Goal: Task Accomplishment & Management: Manage account settings

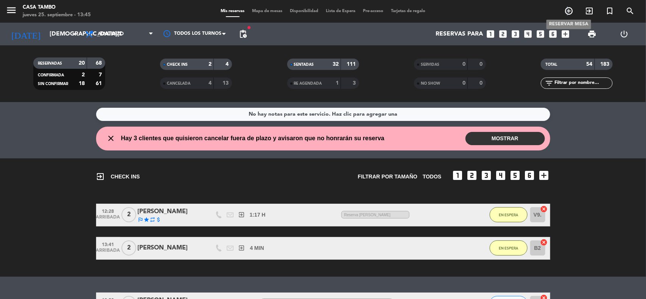
click at [567, 12] on icon "add_circle_outline" at bounding box center [568, 10] width 9 height 9
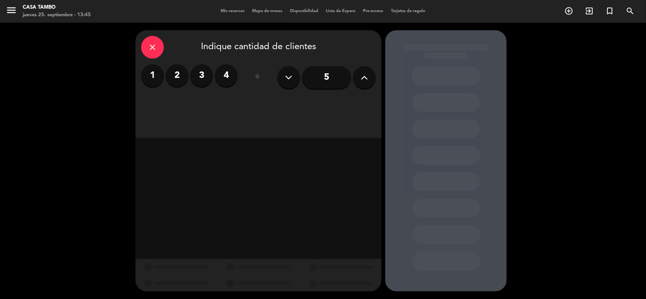
click at [335, 78] on input "5" at bounding box center [326, 77] width 49 height 23
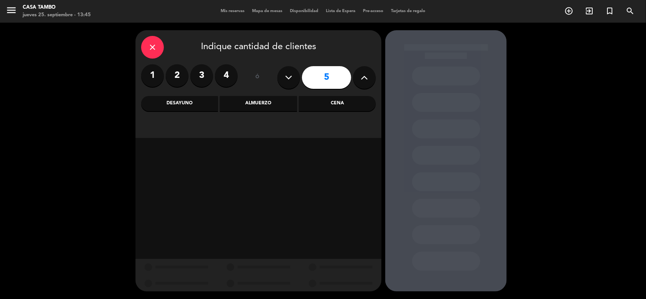
click at [311, 101] on div "Cena" at bounding box center [337, 103] width 77 height 15
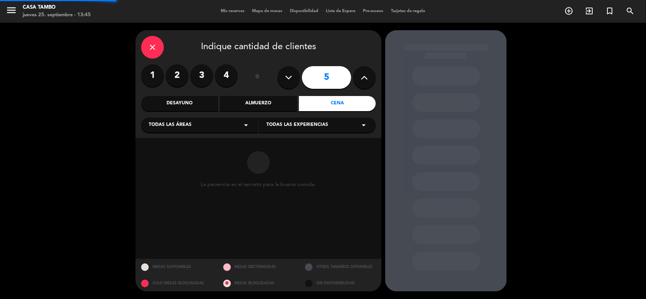
click at [314, 128] on span "Todas las experiencias" at bounding box center [297, 125] width 62 height 8
click at [307, 143] on div "Casa Tambo Restaurant" at bounding box center [317, 144] width 102 height 8
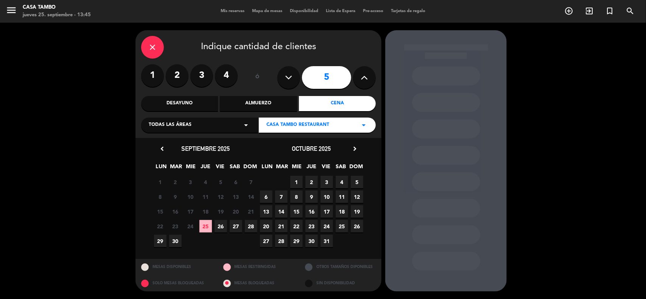
click at [216, 227] on span "26" at bounding box center [220, 226] width 12 height 12
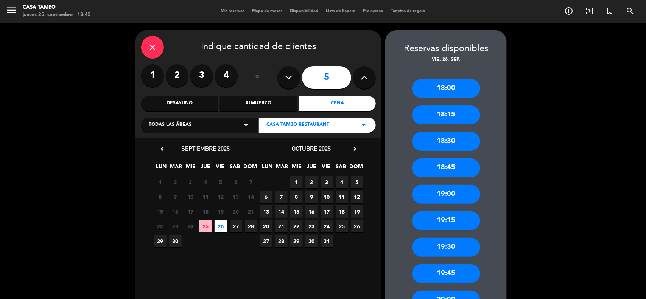
click at [459, 188] on div "19:00" at bounding box center [446, 194] width 68 height 19
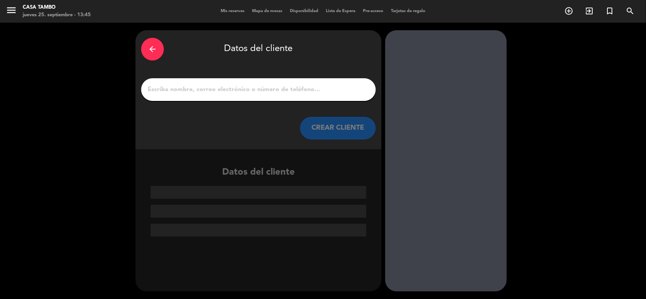
click at [278, 89] on input "1" at bounding box center [258, 89] width 223 height 11
paste input "[PERSON_NAME]"
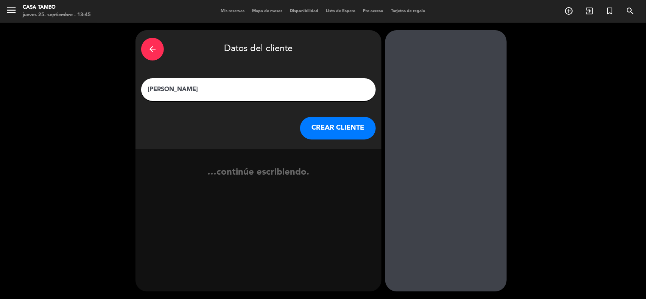
type input "[PERSON_NAME]"
click at [329, 132] on button "CREAR CLIENTE" at bounding box center [338, 128] width 76 height 23
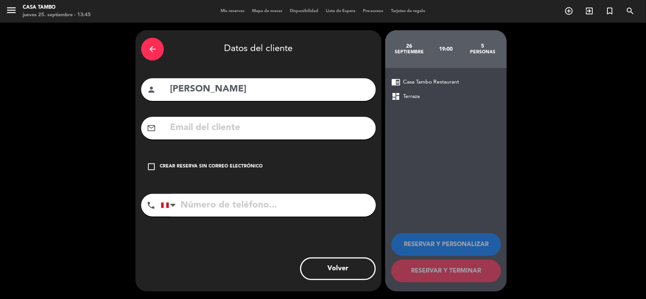
click at [247, 198] on input "tel" at bounding box center [268, 205] width 215 height 23
paste input "997459328"
type input "997459328"
drag, startPoint x: 252, startPoint y: 125, endPoint x: 269, endPoint y: 135, distance: 20.2
click at [252, 125] on input "text" at bounding box center [269, 128] width 201 height 16
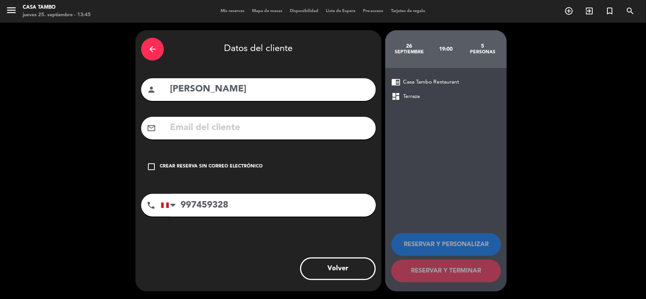
paste input "[PERSON_NAME][EMAIL_ADDRESS][DOMAIN_NAME]"
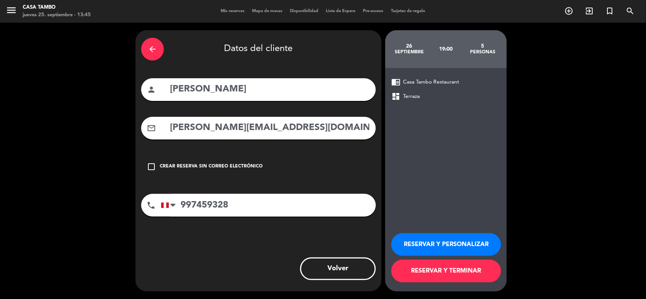
type input "[PERSON_NAME][EMAIL_ADDRESS][DOMAIN_NAME]"
click at [442, 241] on button "RESERVAR Y PERSONALIZAR" at bounding box center [446, 244] width 110 height 23
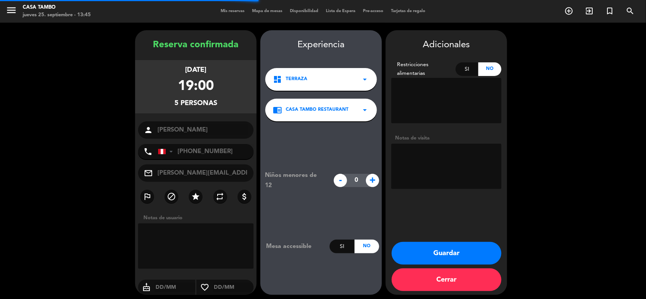
scroll to position [3, 0]
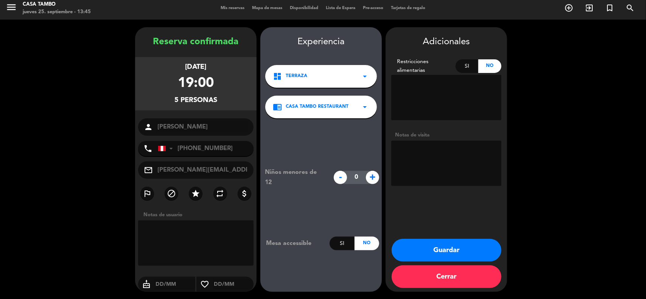
click at [404, 239] on button "Guardar" at bounding box center [446, 250] width 110 height 23
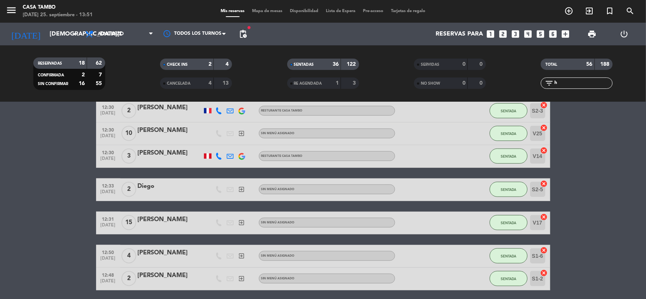
click at [587, 82] on input "h" at bounding box center [582, 83] width 59 height 8
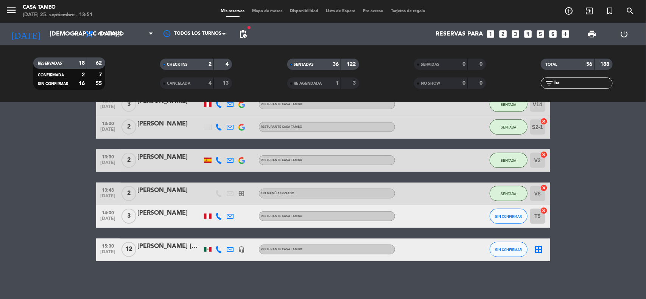
scroll to position [193, 0]
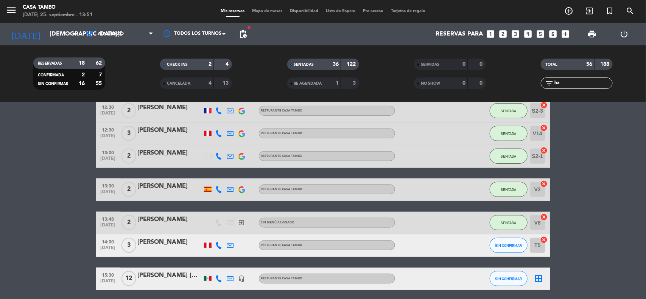
type input "ha"
click at [171, 278] on div "[PERSON_NAME] [GEOGRAPHIC_DATA]" at bounding box center [170, 276] width 64 height 10
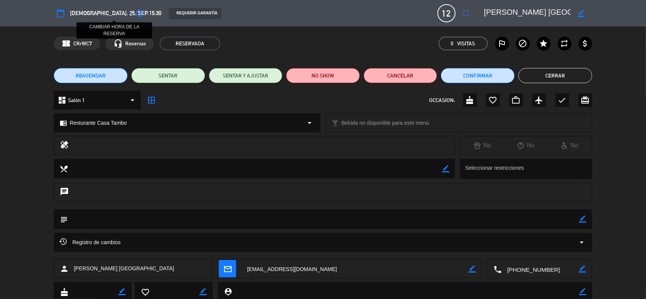
click at [135, 11] on icon "access_time" at bounding box center [139, 13] width 9 height 9
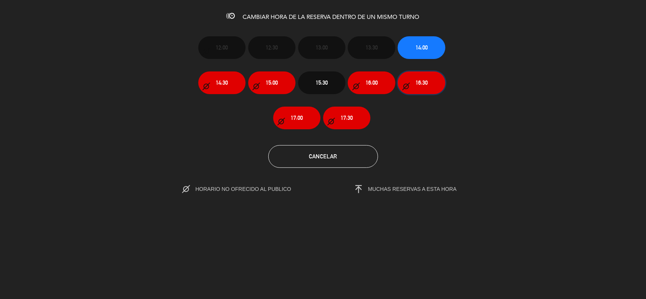
click at [430, 83] on button "16:30" at bounding box center [420, 82] width 47 height 23
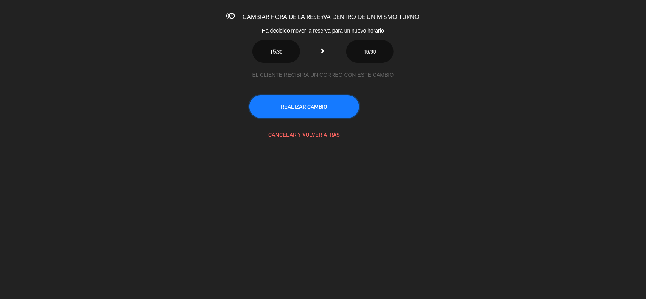
click at [271, 112] on button "REALIZAR CAMBIO" at bounding box center [304, 106] width 110 height 23
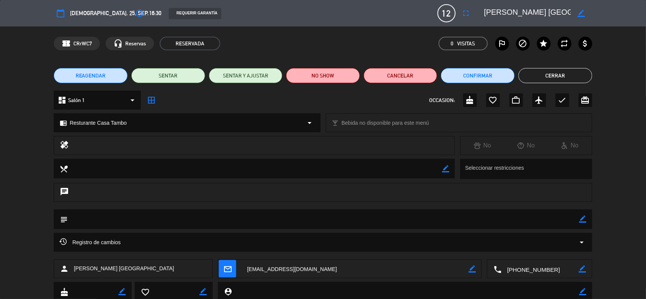
click at [543, 75] on button "Cerrar" at bounding box center [555, 75] width 74 height 15
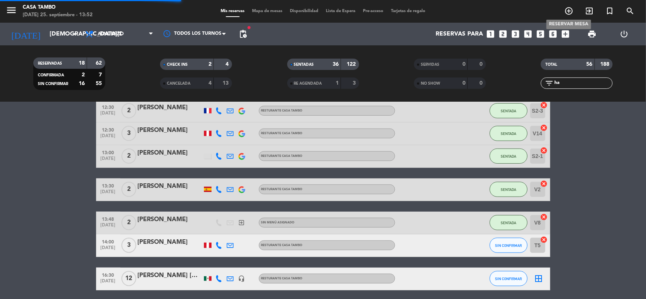
click at [568, 10] on icon "add_circle_outline" at bounding box center [568, 10] width 9 height 9
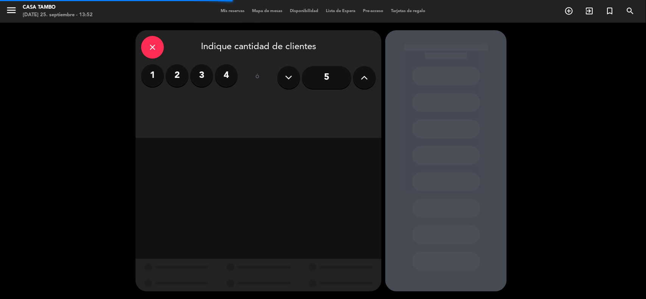
click at [172, 79] on label "2" at bounding box center [177, 75] width 23 height 23
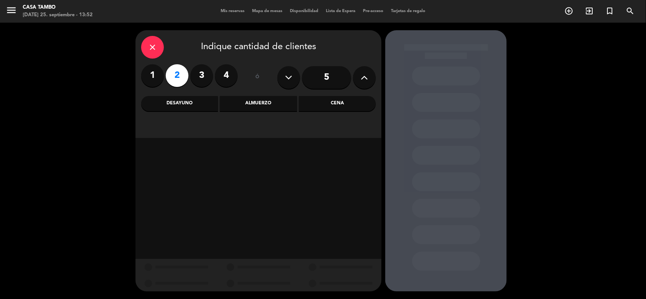
click at [282, 102] on div "Almuerzo" at bounding box center [258, 103] width 77 height 15
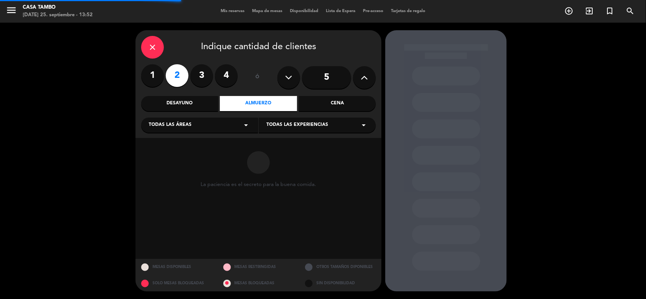
click at [313, 129] on span "Todas las experiencias" at bounding box center [297, 125] width 62 height 8
click at [312, 143] on div "Casa Tambo Restaurant" at bounding box center [317, 144] width 102 height 8
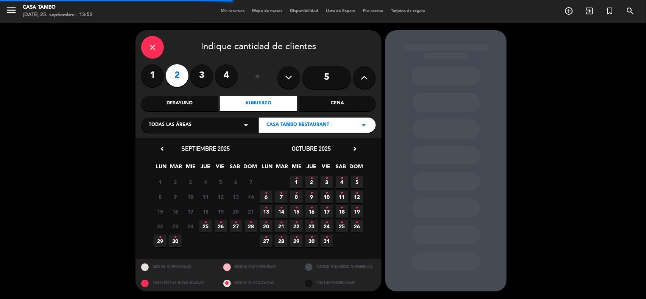
click at [309, 107] on div "Cena" at bounding box center [337, 103] width 77 height 15
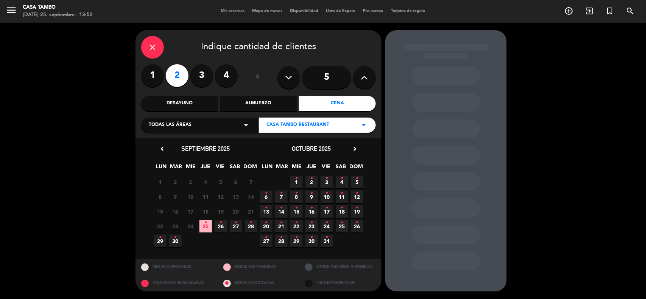
click at [204, 225] on icon "•" at bounding box center [205, 223] width 3 height 12
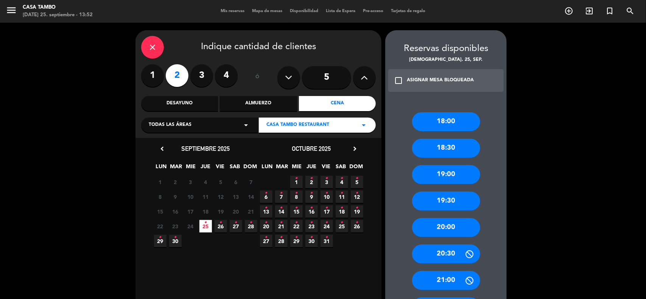
click at [458, 150] on div "18:30" at bounding box center [446, 148] width 68 height 19
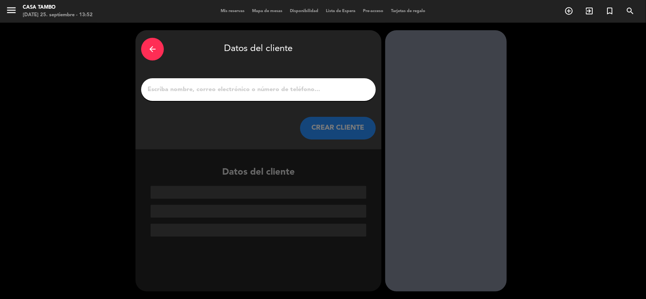
click at [233, 92] on input "1" at bounding box center [258, 89] width 223 height 11
paste input "[PERSON_NAME]"
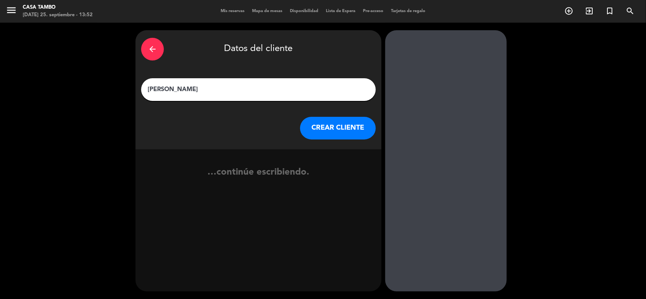
type input "[PERSON_NAME]"
click at [332, 120] on button "CREAR CLIENTE" at bounding box center [338, 128] width 76 height 23
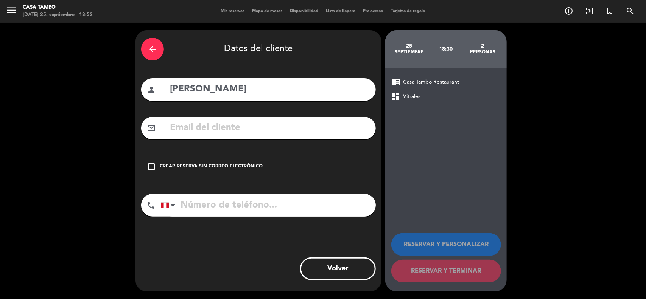
drag, startPoint x: 231, startPoint y: 130, endPoint x: 144, endPoint y: 7, distance: 151.4
click at [231, 130] on input "text" at bounding box center [269, 128] width 201 height 16
paste input "[EMAIL_ADDRESS][DOMAIN_NAME]"
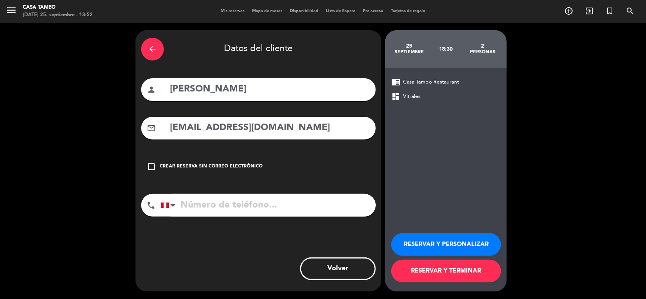
type input "[EMAIL_ADDRESS][DOMAIN_NAME]"
drag, startPoint x: 295, startPoint y: 205, endPoint x: 364, endPoint y: 219, distance: 70.3
click at [297, 206] on input "tel" at bounding box center [268, 205] width 215 height 23
paste input "946540253"
type input "946540253"
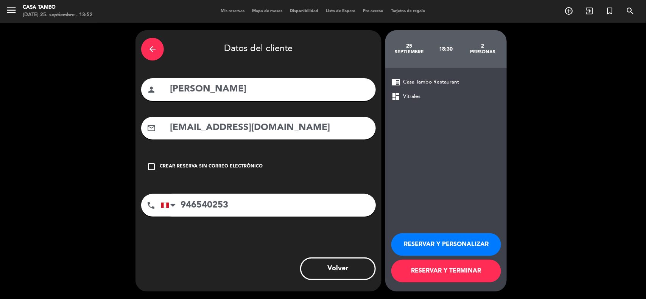
click at [415, 239] on button "RESERVAR Y PERSONALIZAR" at bounding box center [446, 244] width 110 height 23
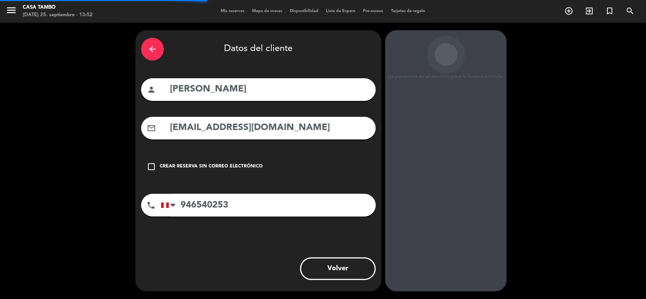
scroll to position [3, 0]
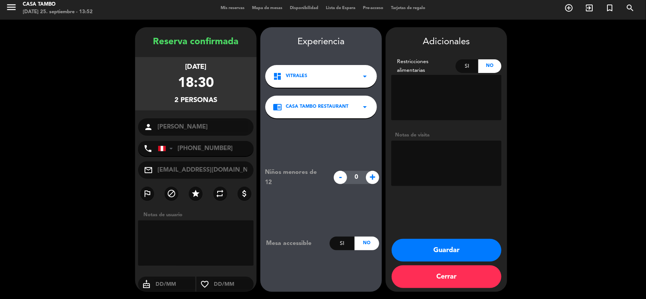
click at [407, 241] on button "Guardar" at bounding box center [446, 250] width 110 height 23
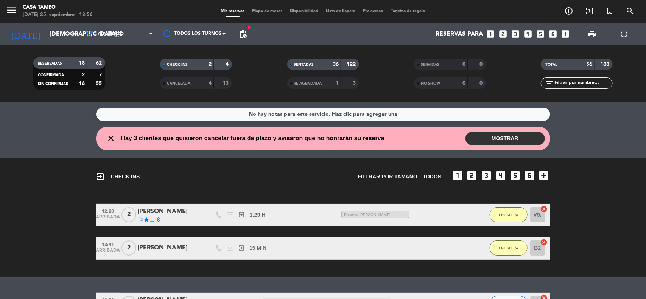
click at [582, 84] on input "text" at bounding box center [582, 83] width 59 height 8
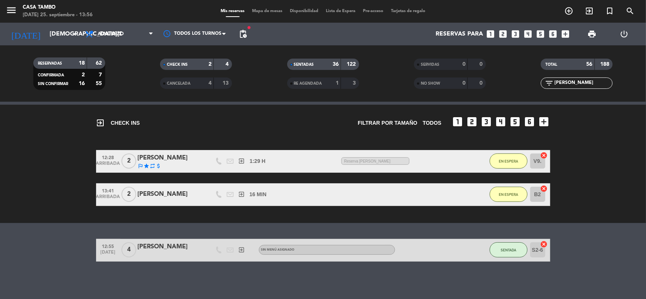
scroll to position [6, 0]
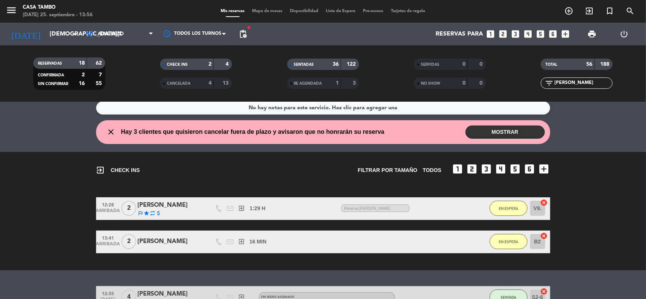
drag, startPoint x: 568, startPoint y: 82, endPoint x: 416, endPoint y: 67, distance: 153.2
click at [420, 69] on div "RESERVADAS 18 62 CONFIRMADA 2 7 SIN CONFIRMAR 16 55 CHECK INS 2 4 CANCELADA 4 1…" at bounding box center [323, 74] width 646 height 42
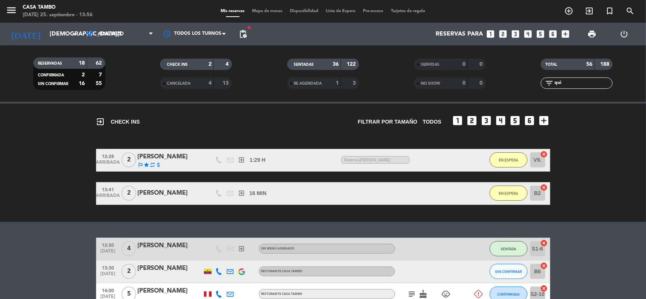
scroll to position [99, 0]
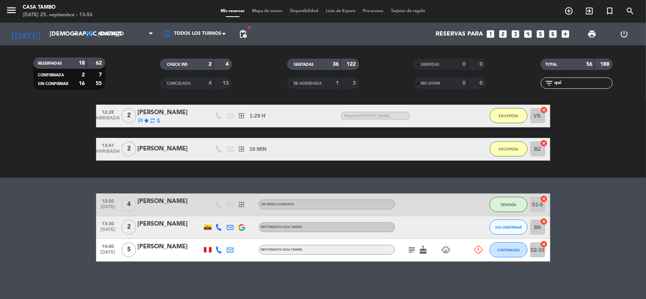
click at [410, 248] on icon "subject" at bounding box center [411, 249] width 9 height 9
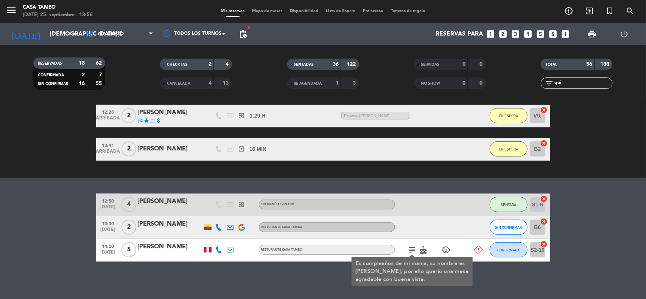
drag, startPoint x: 279, startPoint y: 283, endPoint x: 211, endPoint y: 264, distance: 70.2
click at [278, 283] on div "No hay notas para este servicio. Haz clic para agregar una close Hay 3 clientes…" at bounding box center [323, 200] width 646 height 197
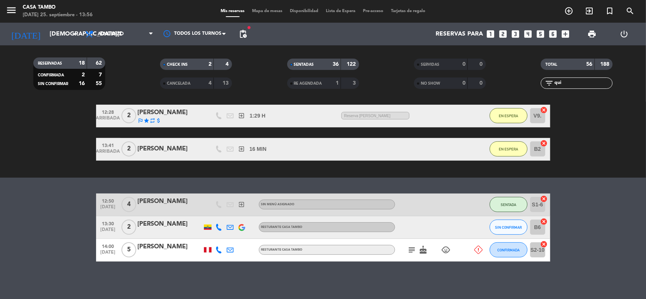
click at [178, 263] on div "No hay notas para este servicio. Haz clic para agregar una close Hay 3 clientes…" at bounding box center [323, 200] width 646 height 197
drag, startPoint x: 585, startPoint y: 83, endPoint x: 390, endPoint y: 72, distance: 196.2
click at [410, 74] on div "RESERVADAS 18 62 CONFIRMADA 2 7 SIN CONFIRMAR 16 55 CHECK INS 2 4 CANCELADA 4 1…" at bounding box center [323, 74] width 646 height 42
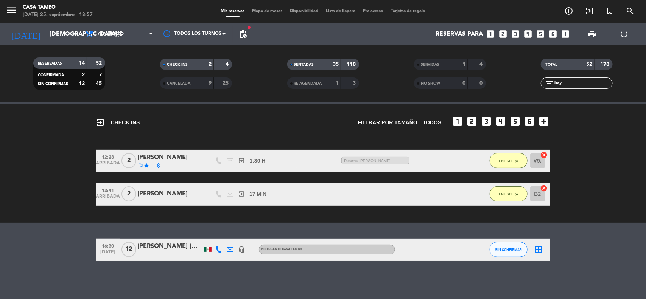
scroll to position [54, 0]
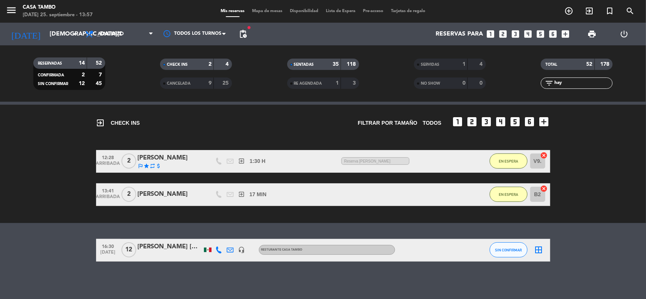
type input "hay"
click at [177, 248] on div "[PERSON_NAME] [GEOGRAPHIC_DATA]" at bounding box center [170, 247] width 64 height 10
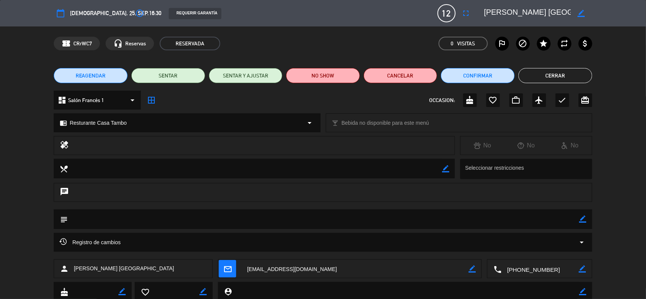
click at [557, 69] on button "Cerrar" at bounding box center [555, 75] width 74 height 15
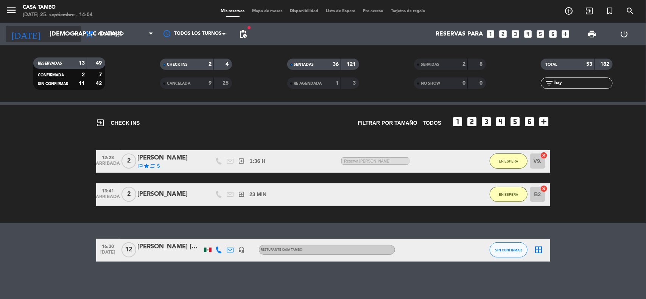
click at [72, 30] on icon "arrow_drop_down" at bounding box center [74, 33] width 9 height 9
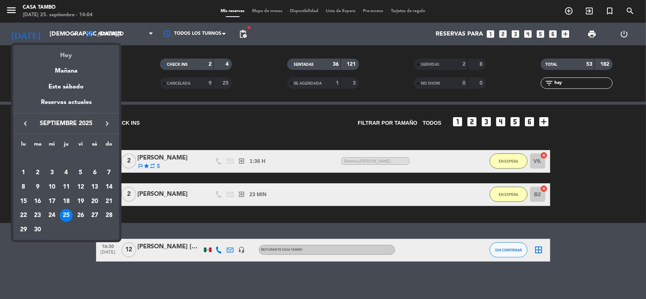
click at [71, 54] on div "Hoy" at bounding box center [66, 53] width 106 height 16
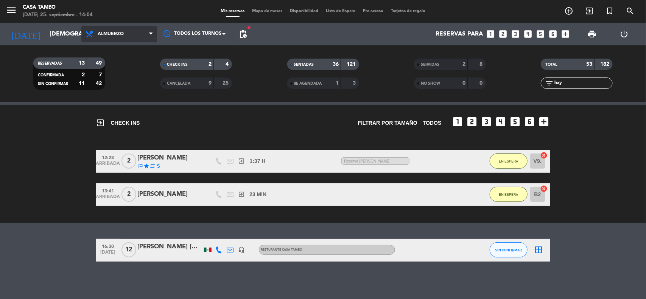
click at [130, 38] on span "Almuerzo" at bounding box center [119, 34] width 76 height 17
click at [125, 101] on div "menu Casa Tambo [DATE] 25. septiembre - 14:04 Mis reservas Mapa de mesas Dispon…" at bounding box center [323, 51] width 646 height 102
drag, startPoint x: 599, startPoint y: 84, endPoint x: 466, endPoint y: 74, distance: 134.2
click at [473, 75] on div "RESERVADAS 13 49 CONFIRMADA 2 7 SIN CONFIRMAR 11 42 CHECK INS 2 4 CANCELADA 9 2…" at bounding box center [323, 74] width 646 height 42
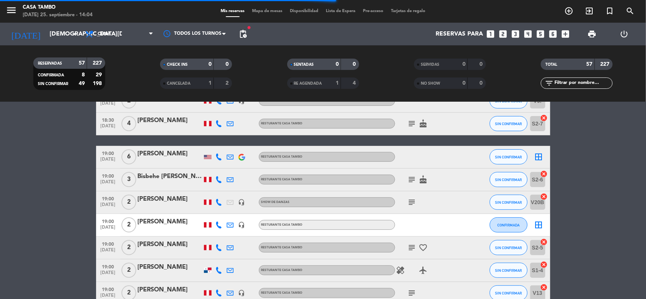
scroll to position [0, 0]
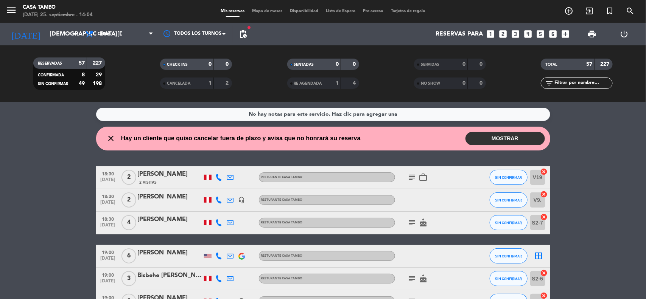
click at [57, 163] on div "No hay notas para este servicio. Haz clic para agregar una close Hay un cliente…" at bounding box center [323, 200] width 646 height 197
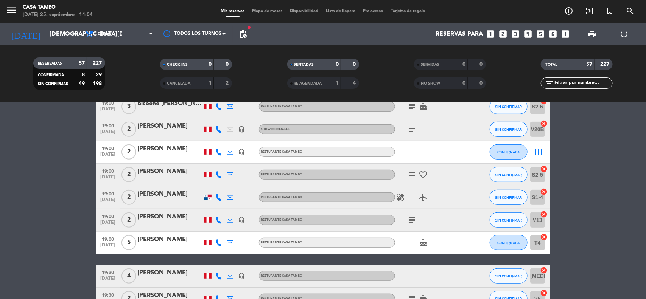
scroll to position [189, 0]
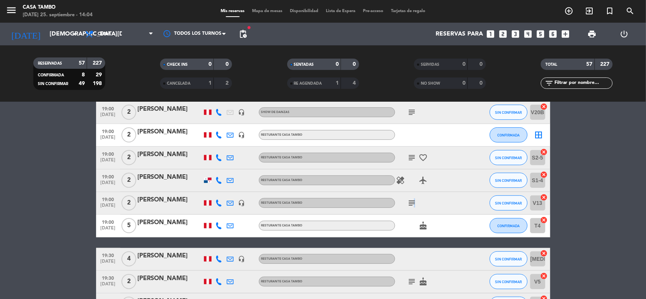
click at [413, 197] on div "subject" at bounding box center [429, 203] width 68 height 22
click at [414, 203] on icon "subject" at bounding box center [411, 203] width 9 height 9
click at [411, 158] on icon "subject" at bounding box center [411, 157] width 9 height 9
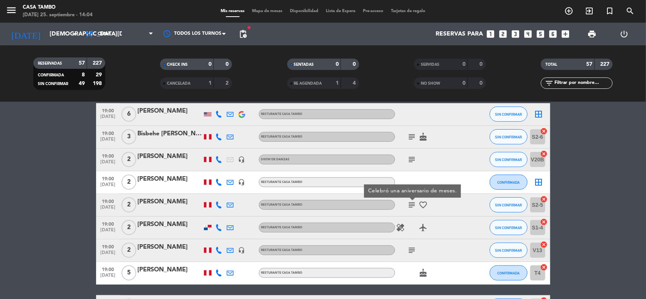
click at [413, 163] on icon "subject" at bounding box center [411, 159] width 9 height 9
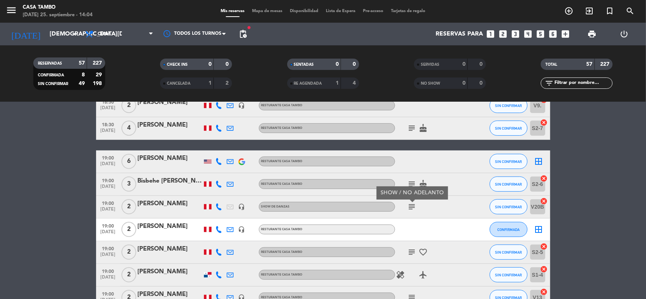
click at [409, 180] on icon "subject" at bounding box center [411, 184] width 9 height 9
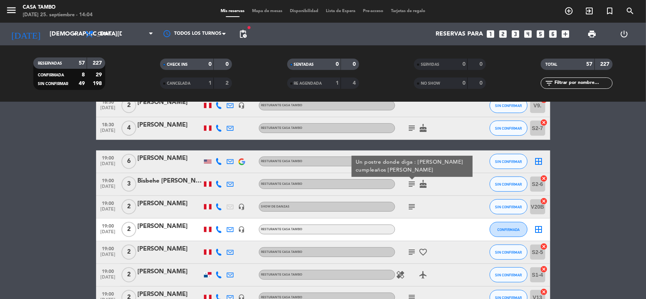
scroll to position [47, 0]
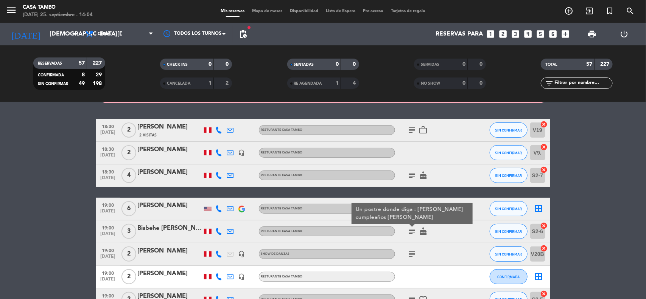
click at [410, 175] on icon "subject" at bounding box center [411, 175] width 9 height 9
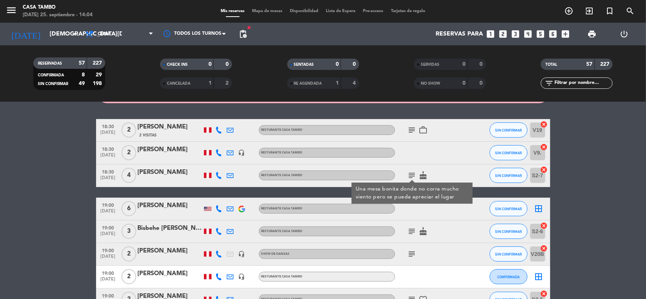
scroll to position [0, 0]
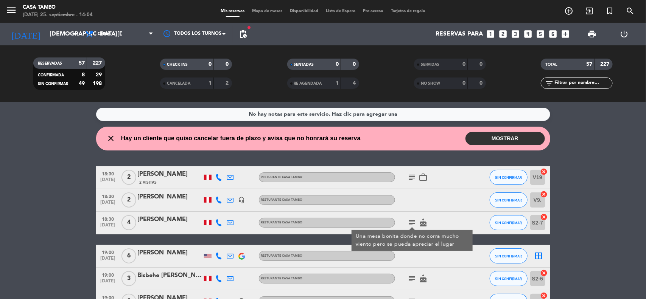
click at [410, 175] on icon "subject" at bounding box center [411, 177] width 9 height 9
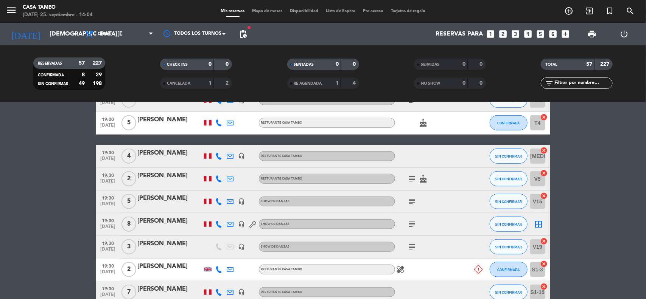
scroll to position [331, 0]
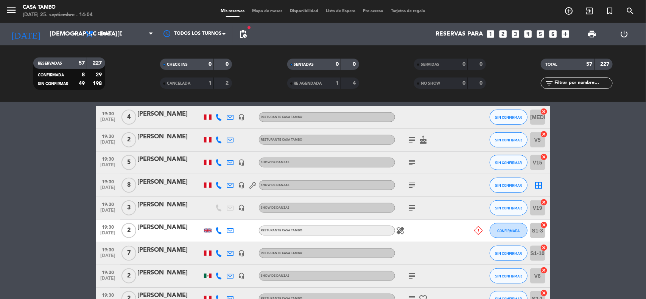
click at [407, 205] on icon "subject" at bounding box center [411, 207] width 9 height 9
click at [408, 206] on icon "subject" at bounding box center [411, 207] width 9 height 9
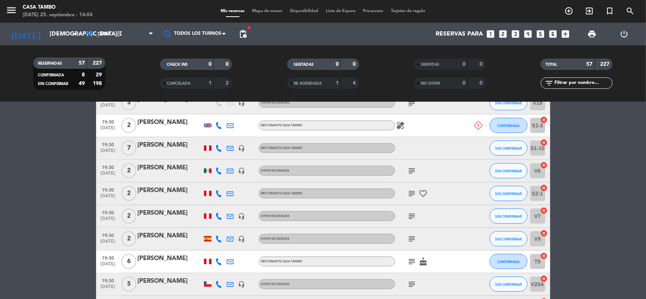
scroll to position [473, 0]
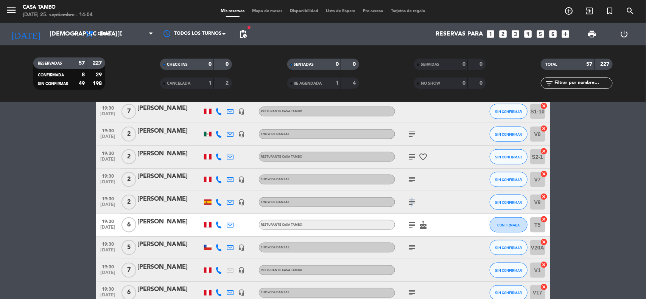
click at [410, 205] on icon "subject" at bounding box center [411, 202] width 9 height 9
click at [411, 224] on icon "subject" at bounding box center [411, 224] width 9 height 9
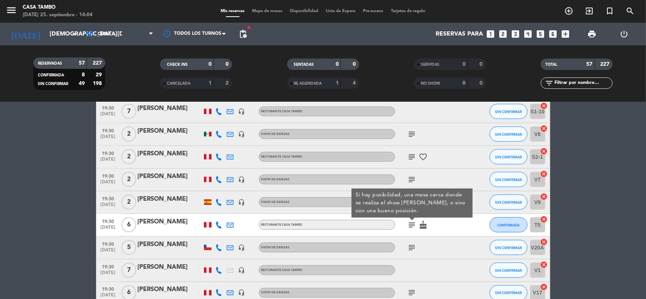
click at [408, 241] on div "subject" at bounding box center [429, 248] width 68 height 22
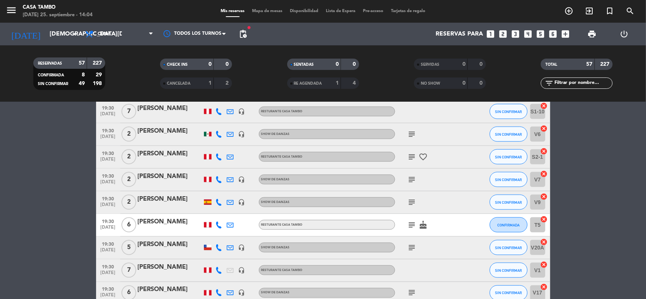
click at [412, 247] on icon "subject" at bounding box center [411, 247] width 9 height 9
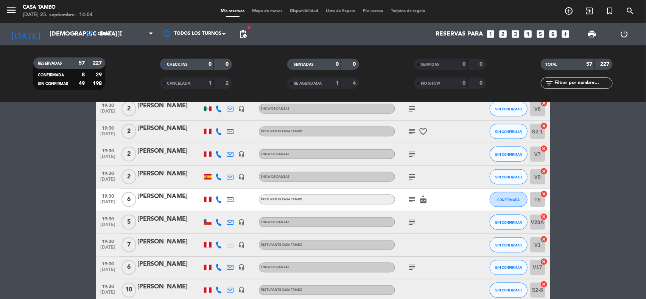
scroll to position [520, 0]
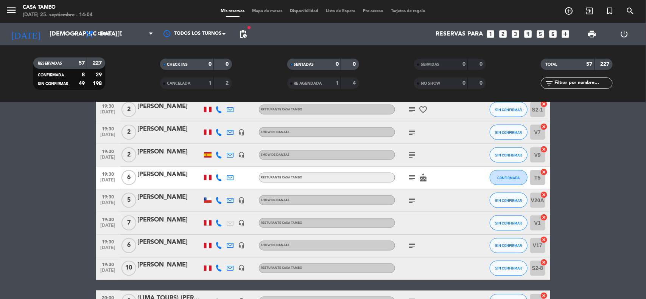
click at [413, 245] on icon "subject" at bounding box center [411, 245] width 9 height 9
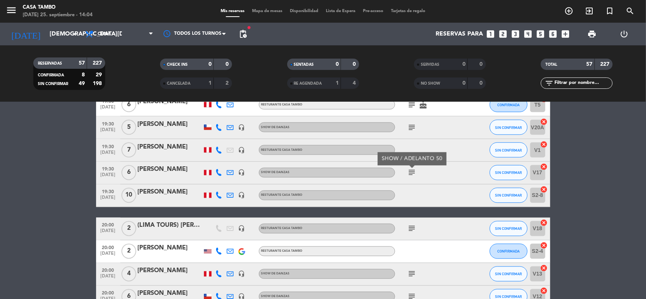
scroll to position [615, 0]
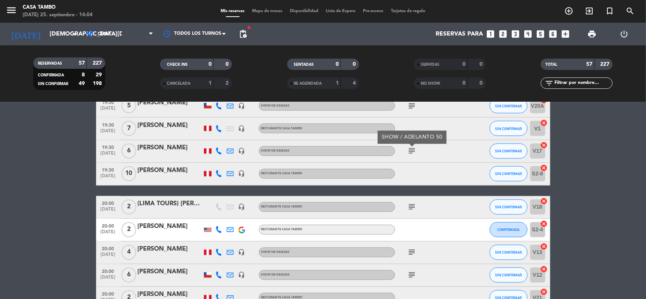
click at [413, 206] on icon "subject" at bounding box center [411, 207] width 9 height 9
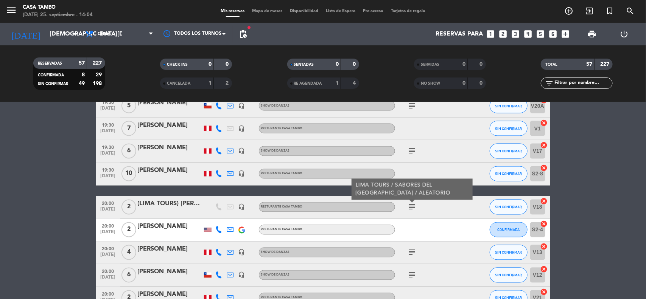
scroll to position [662, 0]
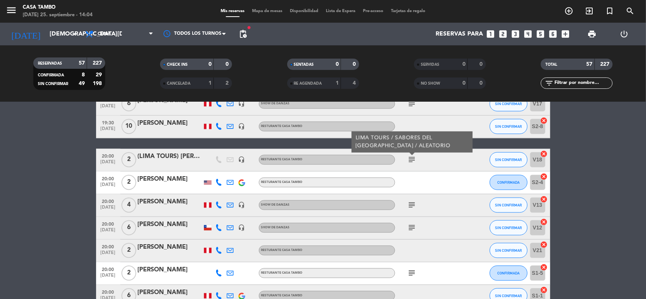
click at [409, 202] on icon "subject" at bounding box center [411, 205] width 9 height 9
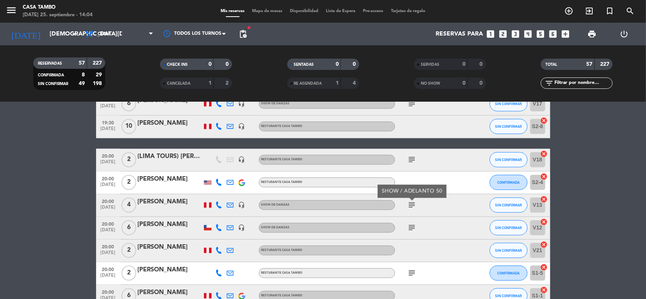
click at [408, 229] on icon "subject" at bounding box center [411, 228] width 9 height 9
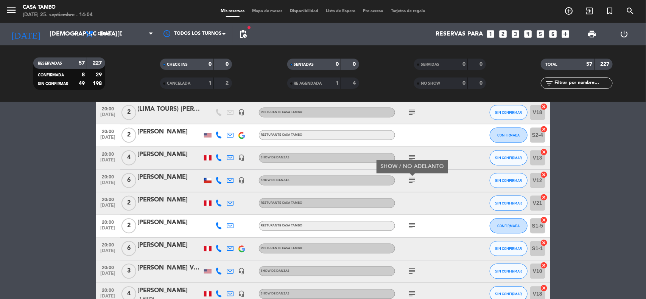
click at [413, 222] on icon "subject" at bounding box center [411, 226] width 9 height 9
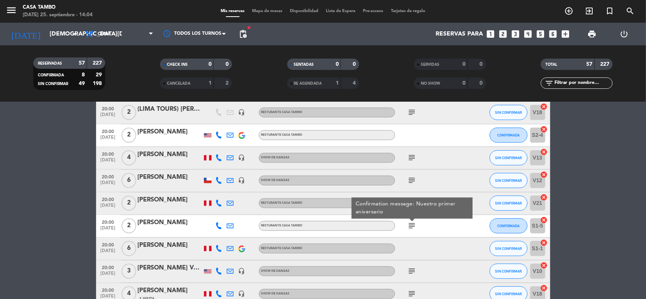
scroll to position [756, 0]
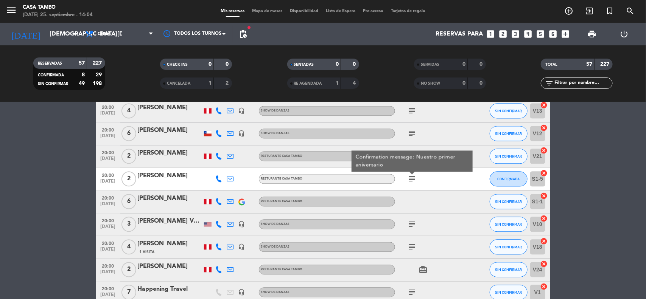
click at [413, 222] on icon "subject" at bounding box center [411, 224] width 9 height 9
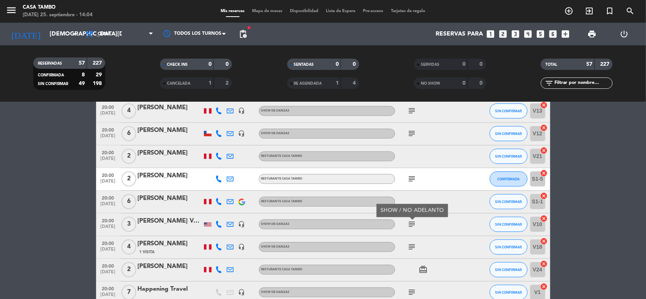
click at [413, 247] on icon "subject" at bounding box center [411, 246] width 9 height 9
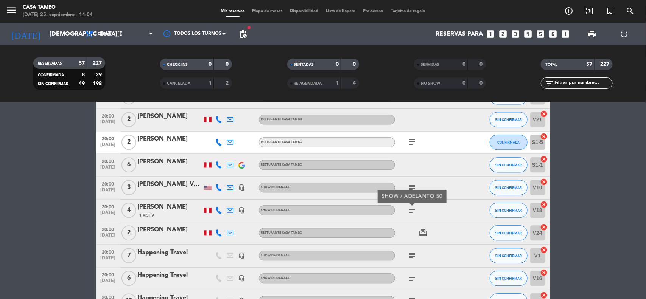
scroll to position [804, 0]
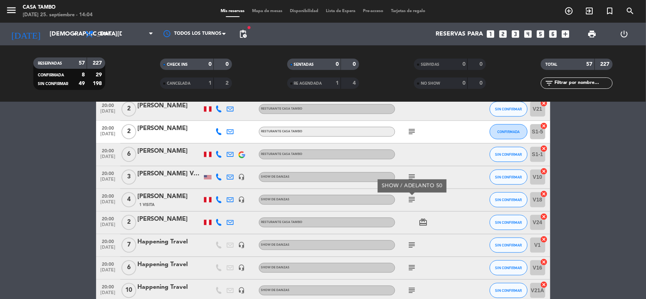
click at [411, 241] on icon "subject" at bounding box center [411, 245] width 9 height 9
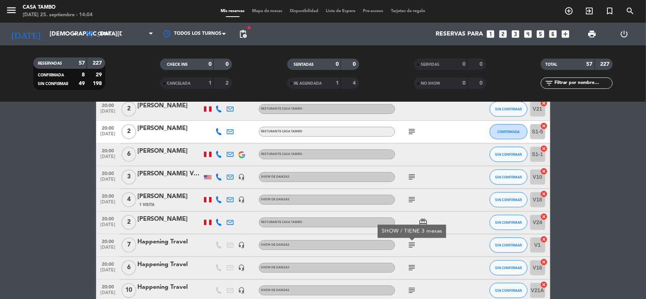
click at [412, 267] on icon "subject" at bounding box center [411, 267] width 9 height 9
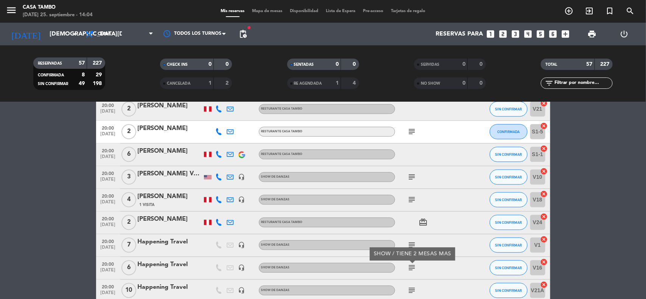
click at [413, 290] on icon "subject" at bounding box center [411, 290] width 9 height 9
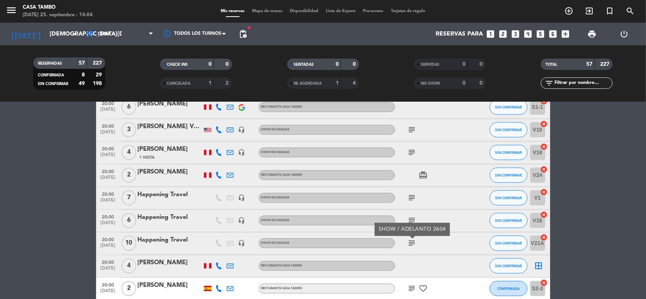
scroll to position [898, 0]
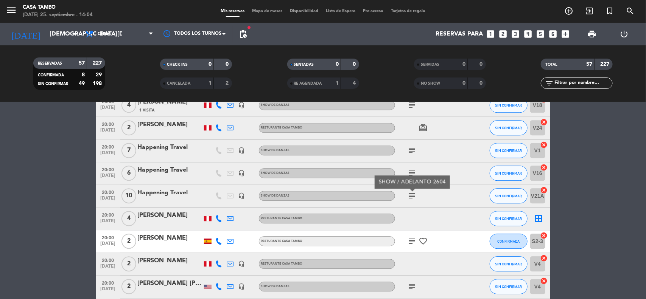
click at [412, 146] on icon "subject" at bounding box center [411, 150] width 9 height 9
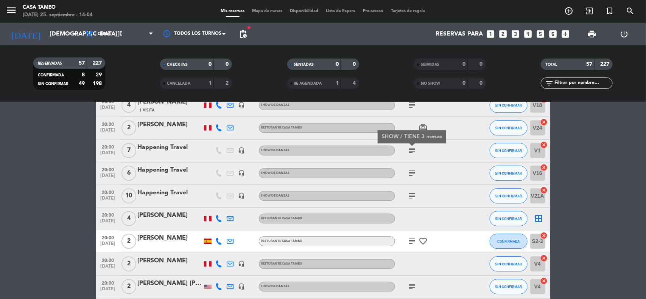
click at [414, 173] on icon "subject" at bounding box center [411, 173] width 9 height 9
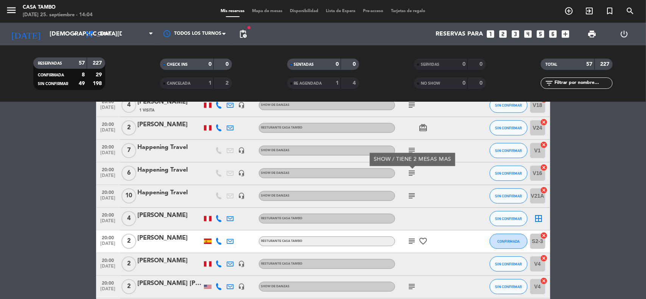
click at [409, 193] on icon "subject" at bounding box center [411, 195] width 9 height 9
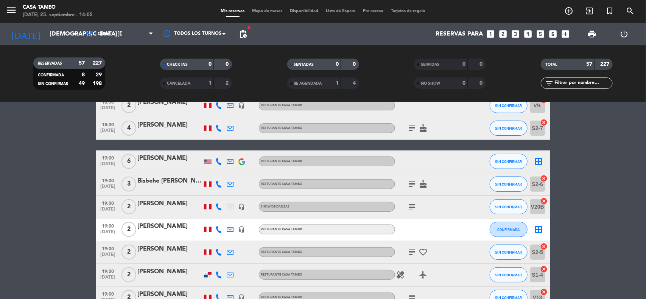
scroll to position [0, 0]
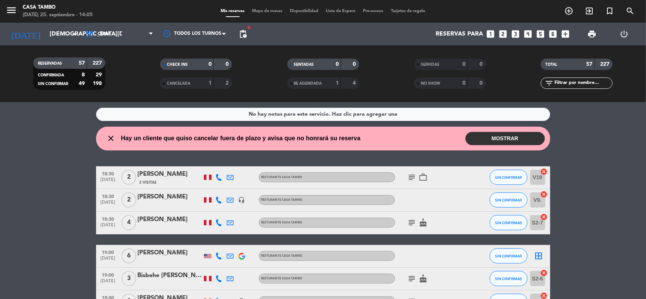
click at [50, 137] on wont-attend-reservations "close Hay un cliente que quiso cancelar fuera de plazo y avisa que no honrará s…" at bounding box center [323, 139] width 646 height 24
click at [408, 174] on icon "subject" at bounding box center [411, 177] width 9 height 9
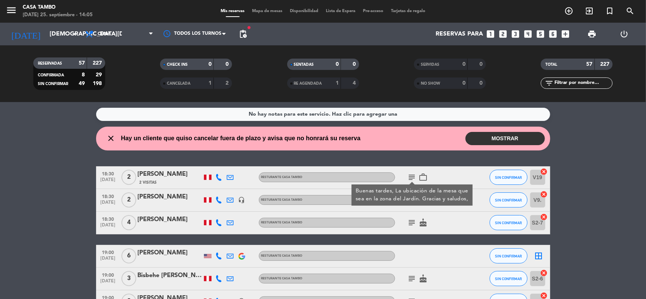
click at [414, 219] on icon "subject" at bounding box center [411, 222] width 9 height 9
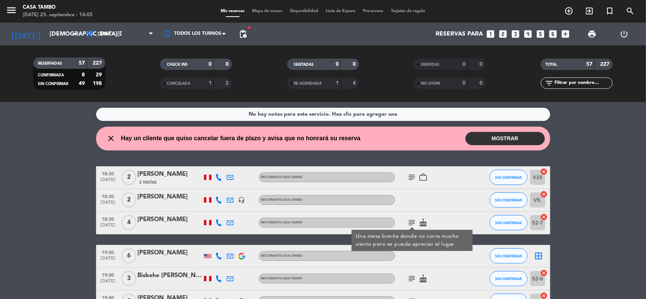
click at [414, 219] on icon "subject" at bounding box center [411, 222] width 9 height 9
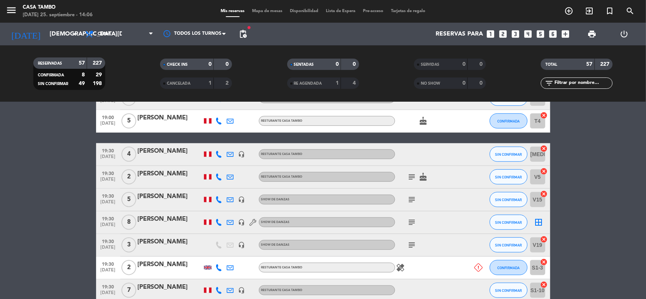
scroll to position [284, 0]
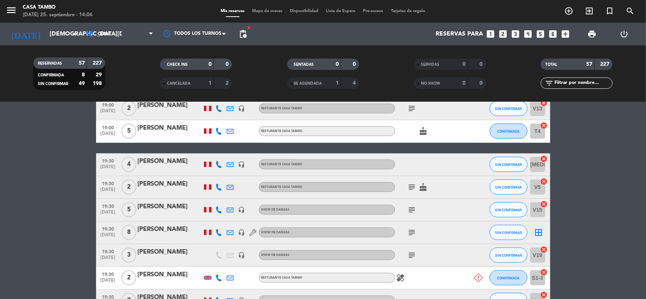
click at [409, 209] on icon "subject" at bounding box center [411, 209] width 9 height 9
click at [413, 235] on icon "subject" at bounding box center [411, 232] width 9 height 9
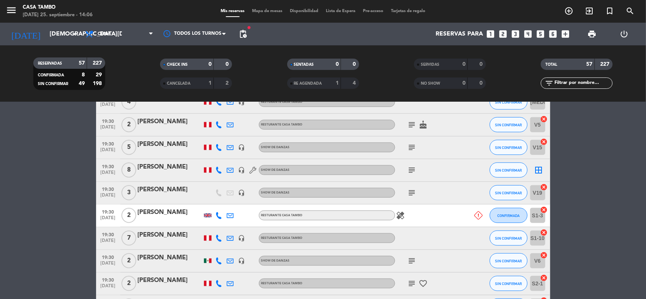
scroll to position [331, 0]
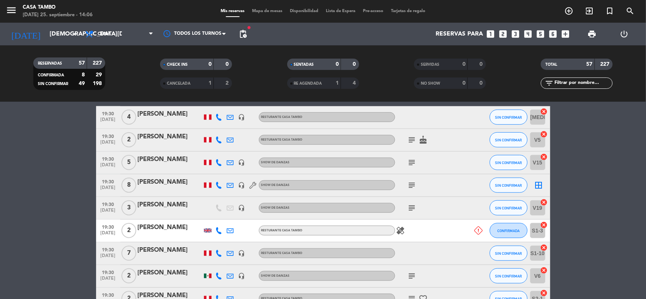
click at [411, 142] on icon "subject" at bounding box center [411, 139] width 9 height 9
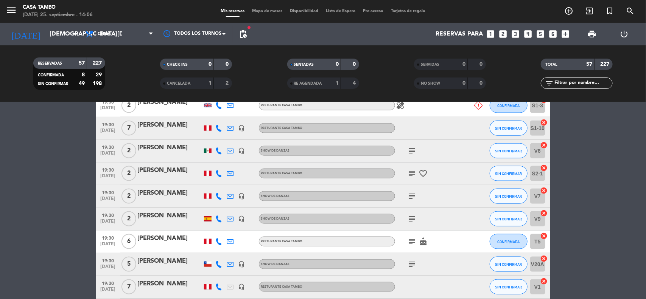
scroll to position [473, 0]
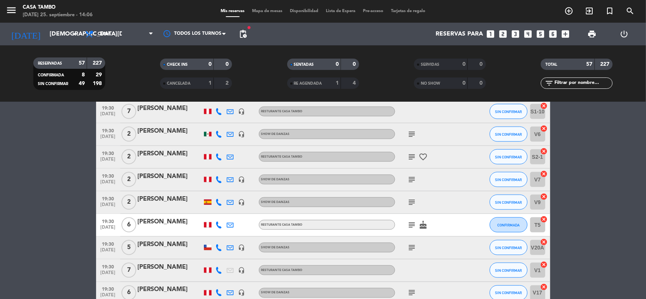
click at [218, 154] on icon at bounding box center [219, 157] width 7 height 7
click at [217, 182] on icon at bounding box center [219, 179] width 7 height 7
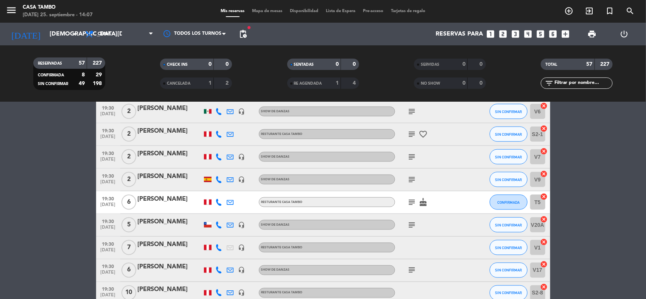
scroll to position [520, 0]
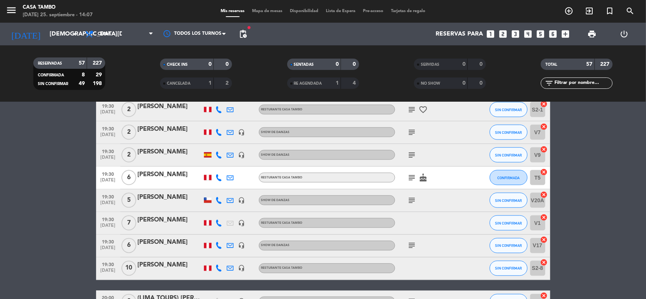
click at [415, 178] on icon "subject" at bounding box center [411, 177] width 9 height 9
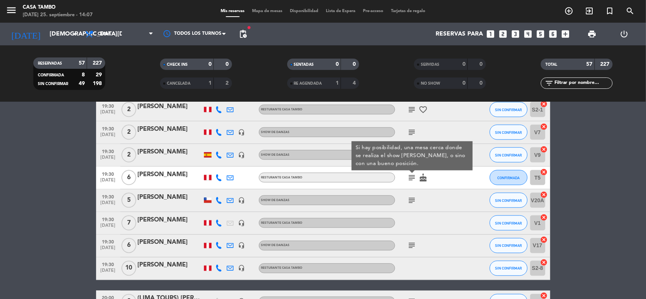
click at [415, 178] on icon "subject" at bounding box center [411, 177] width 9 height 9
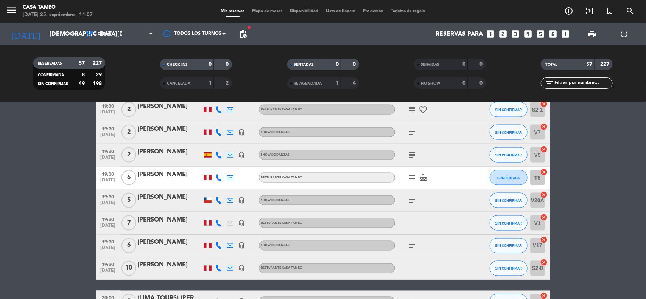
click at [408, 249] on icon "subject" at bounding box center [411, 245] width 9 height 9
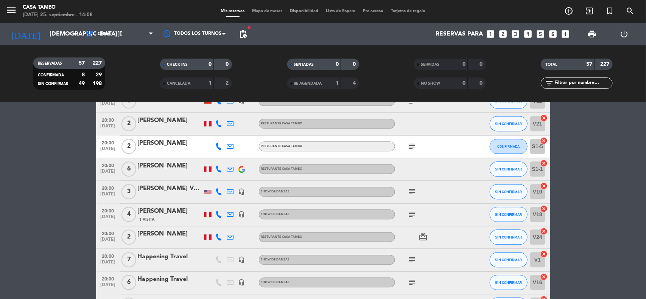
scroll to position [804, 0]
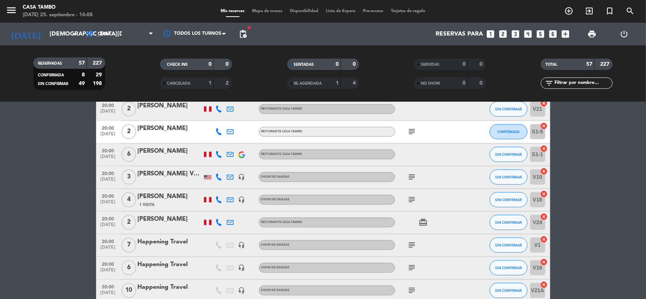
drag, startPoint x: 422, startPoint y: 129, endPoint x: 418, endPoint y: 130, distance: 4.1
click at [421, 129] on div "subject" at bounding box center [429, 132] width 68 height 22
click at [418, 130] on div "subject" at bounding box center [429, 132] width 68 height 22
click at [413, 131] on icon "subject" at bounding box center [411, 131] width 9 height 9
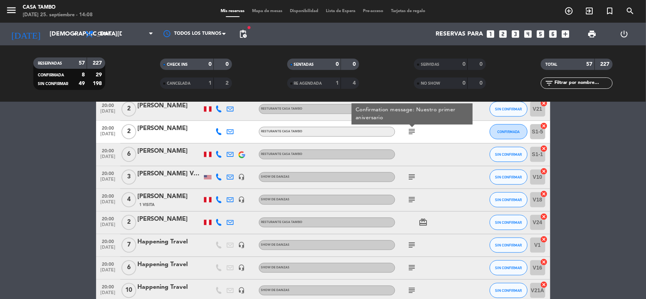
drag, startPoint x: 413, startPoint y: 131, endPoint x: 408, endPoint y: 135, distance: 5.6
click at [411, 132] on icon "subject" at bounding box center [411, 131] width 9 height 9
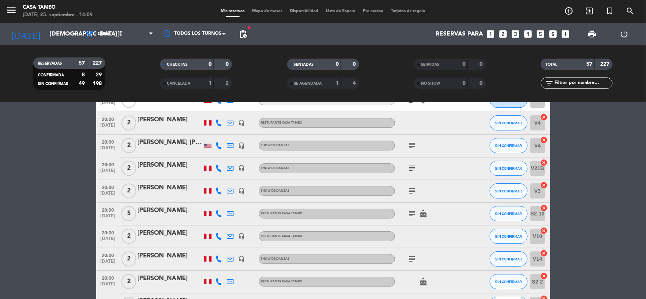
scroll to position [993, 0]
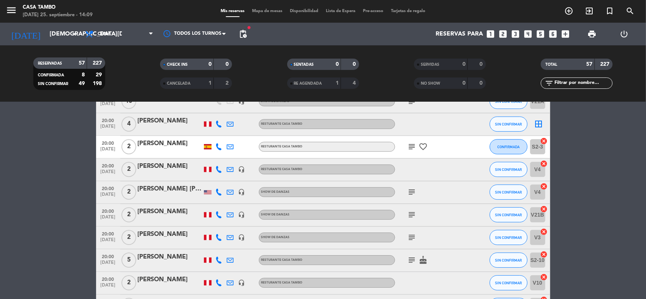
click at [413, 262] on icon "subject" at bounding box center [411, 260] width 9 height 9
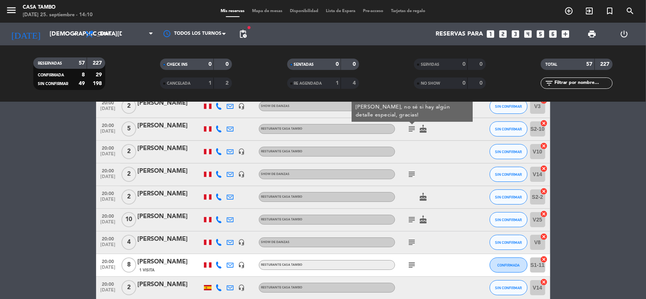
scroll to position [1135, 0]
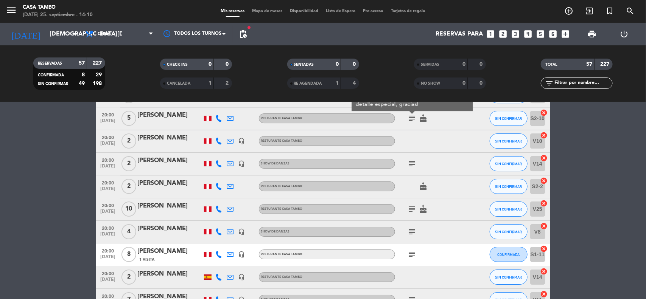
click at [413, 253] on icon "subject" at bounding box center [411, 254] width 9 height 9
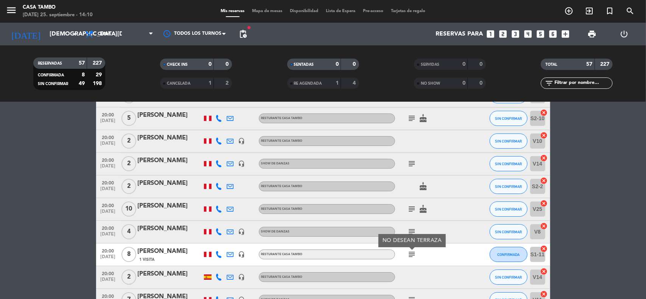
click at [413, 253] on icon "subject" at bounding box center [411, 254] width 9 height 9
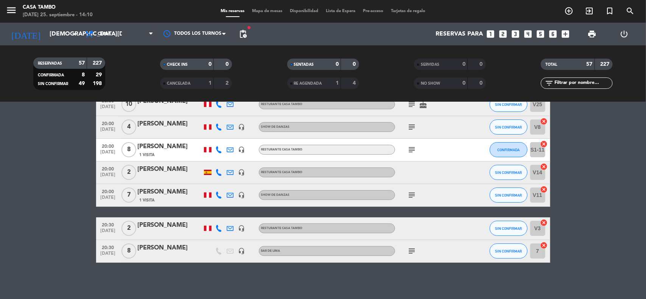
scroll to position [1241, 0]
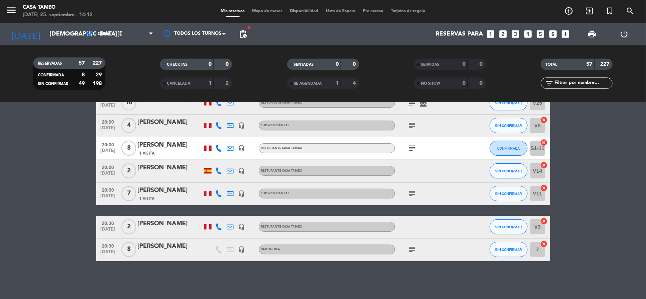
drag, startPoint x: 576, startPoint y: 82, endPoint x: 496, endPoint y: 84, distance: 80.2
click at [576, 82] on input "text" at bounding box center [582, 83] width 59 height 8
paste input "[PERSON_NAME]"
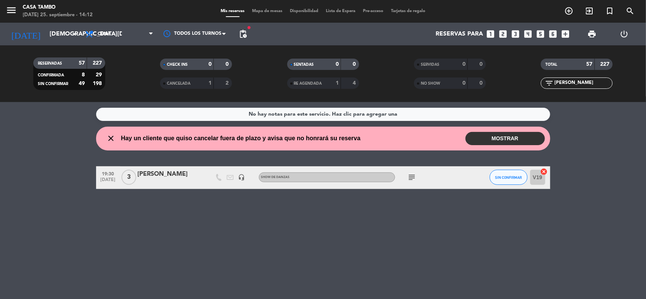
scroll to position [0, 0]
drag, startPoint x: 596, startPoint y: 85, endPoint x: 460, endPoint y: 85, distance: 136.1
click at [460, 85] on div "RESERVADAS 57 227 CONFIRMADA 8 29 SIN CONFIRMAR 49 198 CHECK INS 0 0 CANCELADA …" at bounding box center [323, 74] width 646 height 42
paste input "[PERSON_NAME] Valencia"
type input "[PERSON_NAME] Valencia"
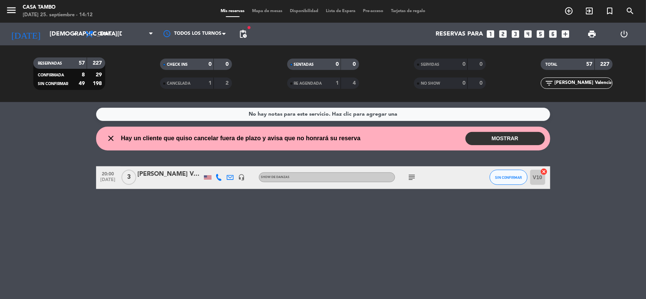
click at [221, 246] on div "No hay notas para este servicio. Haz clic para agregar una close Hay un cliente…" at bounding box center [323, 200] width 646 height 197
click at [599, 81] on input "[PERSON_NAME] Valencia" at bounding box center [582, 83] width 59 height 8
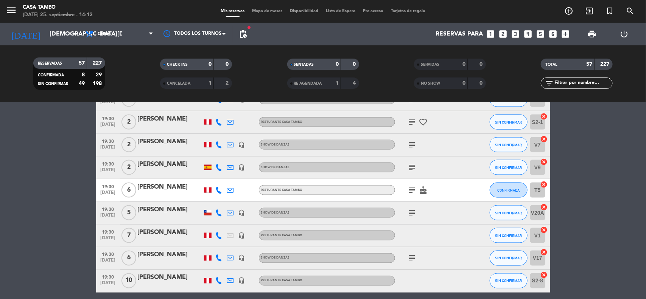
scroll to position [520, 0]
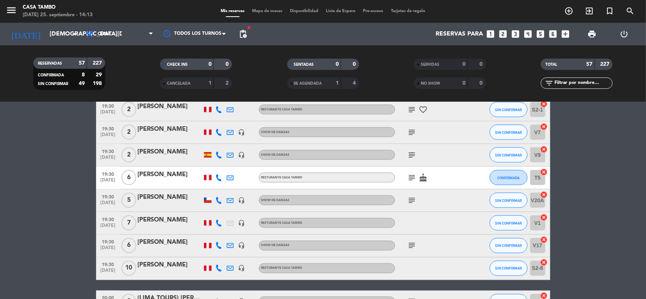
click at [404, 197] on div "subject" at bounding box center [429, 200] width 68 height 22
click at [415, 202] on icon "subject" at bounding box center [411, 200] width 9 height 9
click at [587, 84] on input "text" at bounding box center [582, 83] width 59 height 8
type input "h"
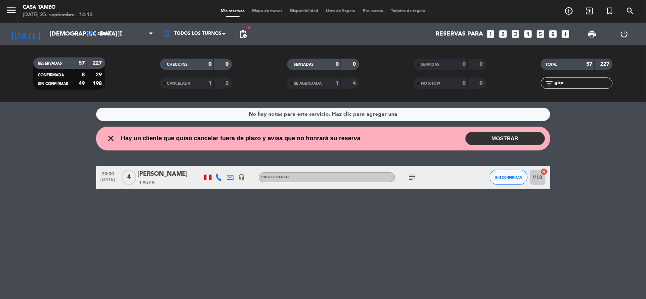
type input "gise"
copy div "[PERSON_NAME]"
drag, startPoint x: 173, startPoint y: 174, endPoint x: 137, endPoint y: 178, distance: 35.7
click at [138, 178] on div "[PERSON_NAME]" at bounding box center [170, 174] width 64 height 10
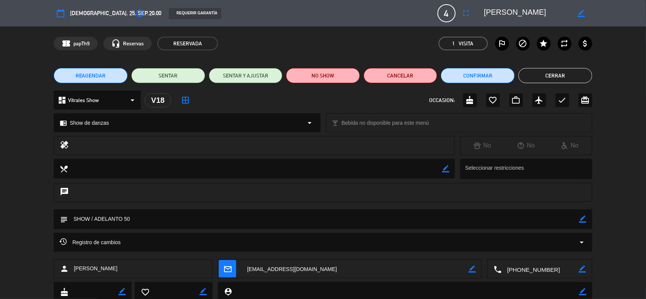
click at [573, 70] on button "Cerrar" at bounding box center [555, 75] width 74 height 15
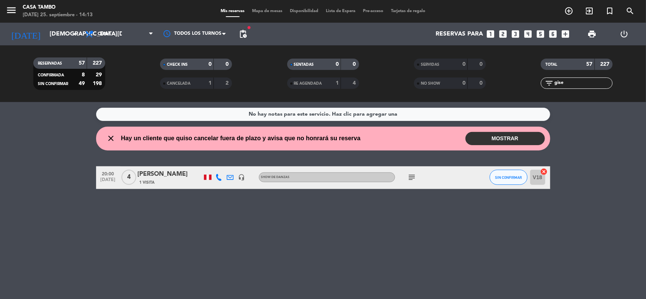
drag, startPoint x: 566, startPoint y: 86, endPoint x: 431, endPoint y: 89, distance: 134.7
click at [449, 86] on div "RESERVADAS 57 227 CONFIRMADA 8 29 SIN CONFIRMAR 49 198 CHECK INS 0 0 CANCELADA …" at bounding box center [323, 74] width 646 height 42
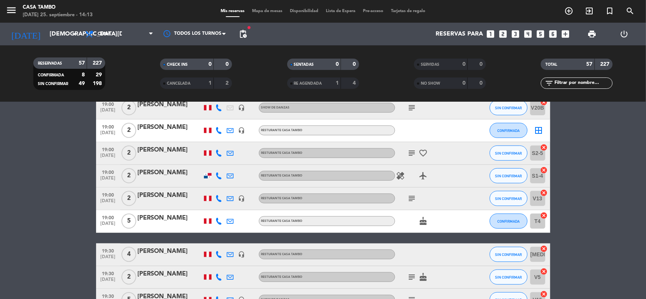
scroll to position [331, 0]
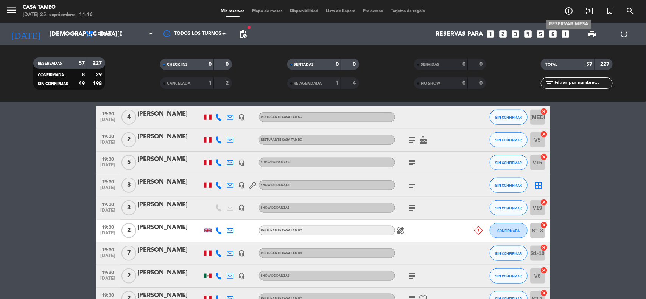
click at [567, 8] on icon "add_circle_outline" at bounding box center [568, 10] width 9 height 9
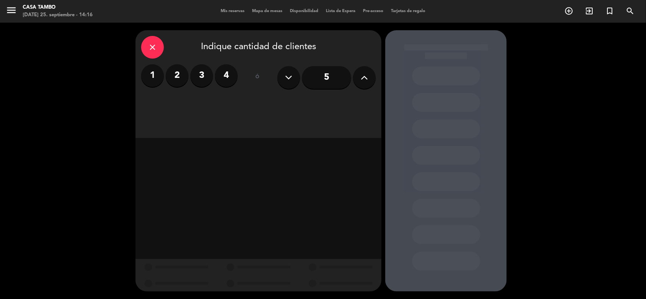
click at [182, 77] on label "2" at bounding box center [177, 75] width 23 height 23
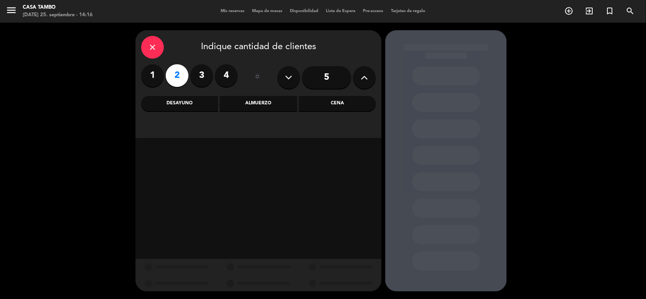
click at [276, 102] on div "Almuerzo" at bounding box center [258, 103] width 77 height 15
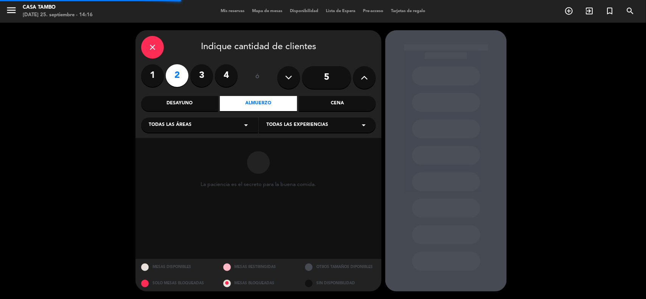
click at [315, 124] on span "Todas las experiencias" at bounding box center [297, 125] width 62 height 8
click at [317, 142] on div "Casa Tambo Restaurant" at bounding box center [317, 144] width 102 height 8
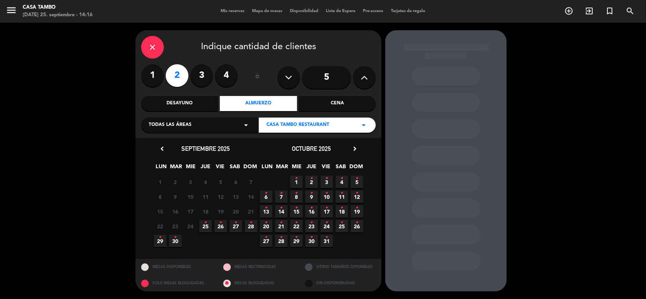
click at [235, 221] on icon "•" at bounding box center [235, 223] width 3 height 12
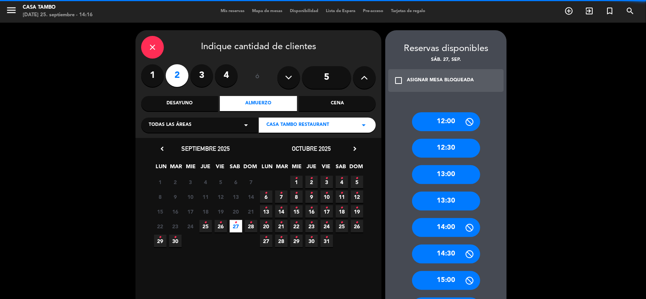
click at [315, 104] on div "Cena" at bounding box center [337, 103] width 77 height 15
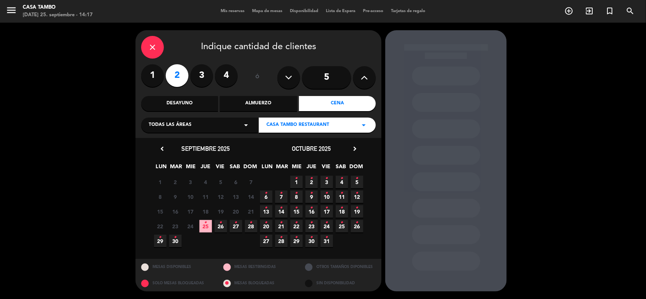
click at [238, 227] on span "27 •" at bounding box center [236, 226] width 12 height 12
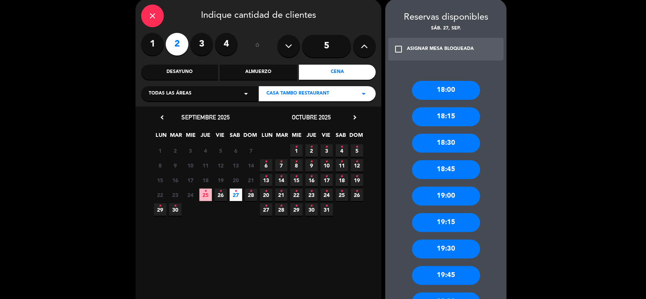
scroll to position [47, 0]
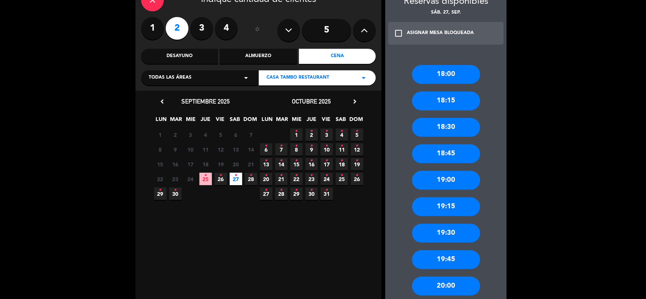
click at [456, 235] on div "19:30" at bounding box center [446, 233] width 68 height 19
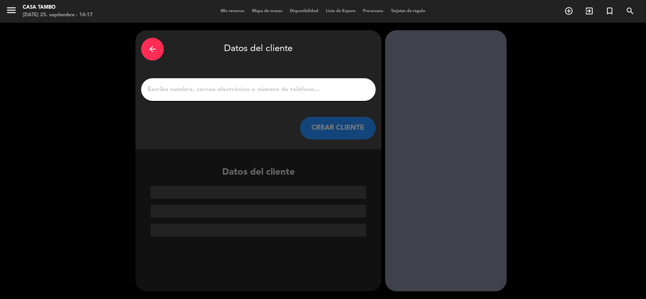
click at [245, 90] on input "1" at bounding box center [258, 89] width 223 height 11
click at [150, 48] on icon "arrow_back" at bounding box center [152, 49] width 9 height 9
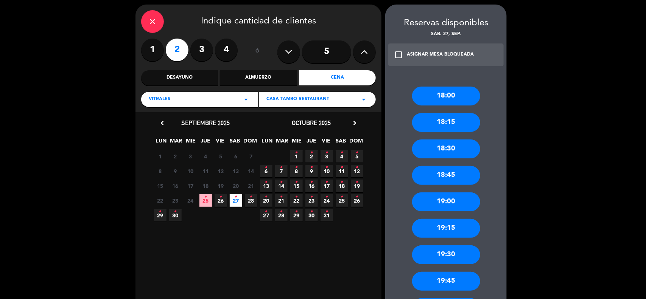
scroll to position [47, 0]
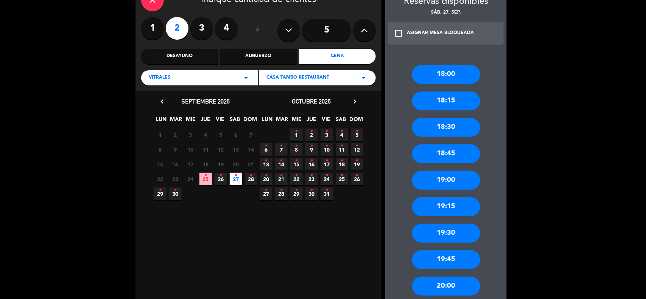
click at [458, 231] on div "19:30" at bounding box center [446, 233] width 68 height 19
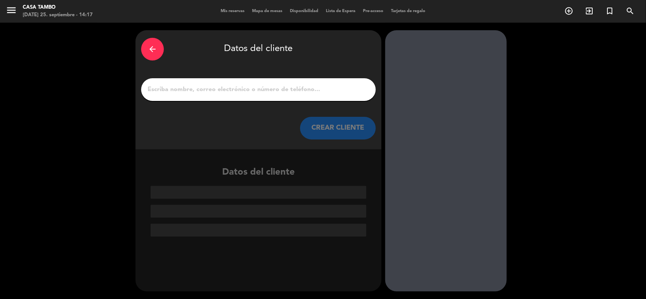
click at [248, 94] on input "1" at bounding box center [258, 89] width 223 height 11
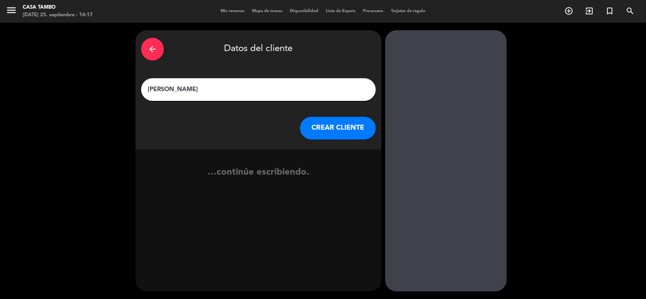
type input "[PERSON_NAME]"
click at [333, 132] on button "CREAR CLIENTE" at bounding box center [338, 128] width 76 height 23
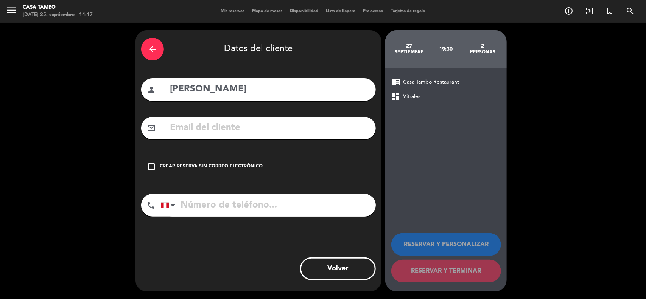
click at [229, 160] on div "check_box_outline_blank Crear reserva sin correo electrónico" at bounding box center [258, 166] width 234 height 23
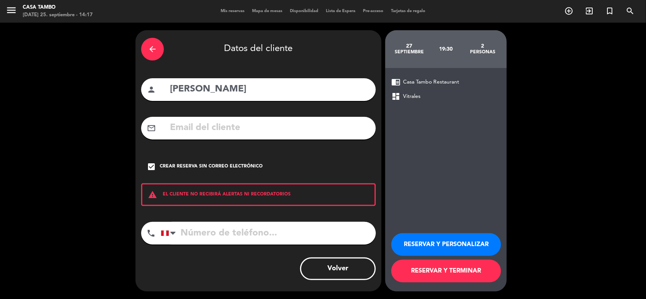
click at [463, 237] on button "RESERVAR Y PERSONALIZAR" at bounding box center [446, 244] width 110 height 23
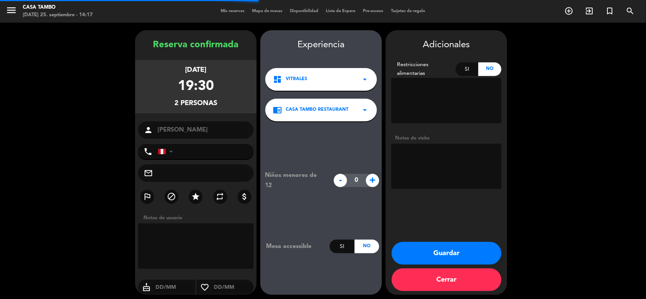
scroll to position [3, 0]
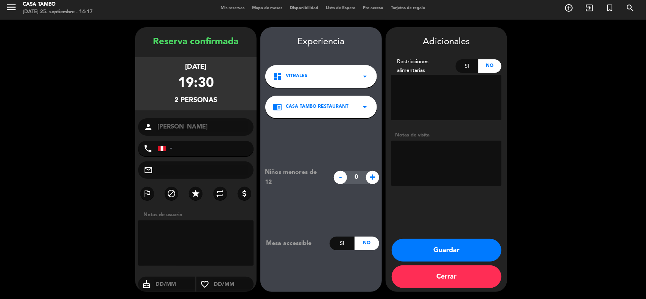
click at [435, 163] on textarea at bounding box center [446, 163] width 110 height 45
type textarea "V"
type textarea "PLAZA MERCADO"
click at [197, 193] on icon "star" at bounding box center [195, 193] width 9 height 9
click at [410, 245] on button "Guardar" at bounding box center [446, 250] width 110 height 23
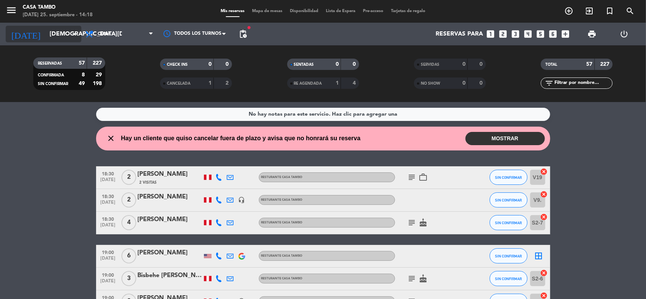
click at [63, 34] on input "[DEMOGRAPHIC_DATA][DATE]" at bounding box center [86, 34] width 80 height 15
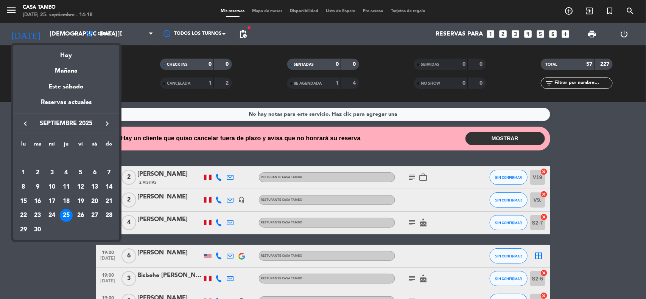
click at [72, 55] on div "Hoy" at bounding box center [66, 53] width 106 height 16
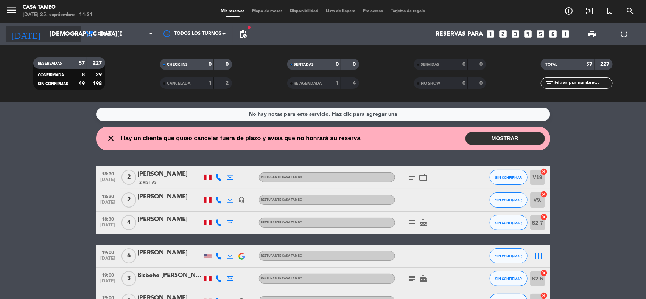
click at [63, 34] on input "[DEMOGRAPHIC_DATA][DATE]" at bounding box center [86, 34] width 80 height 15
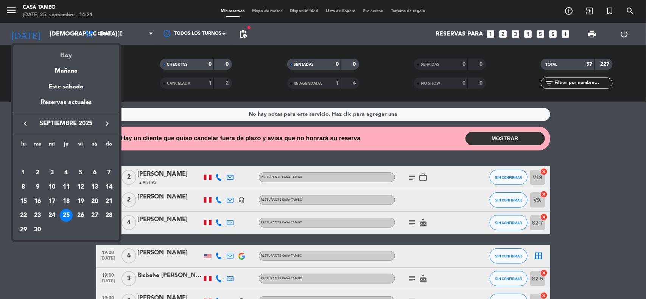
click at [78, 52] on div "Hoy" at bounding box center [66, 53] width 106 height 16
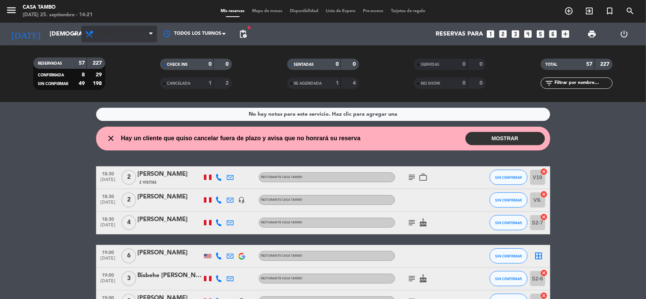
click at [117, 36] on span "Cena" at bounding box center [119, 34] width 76 height 17
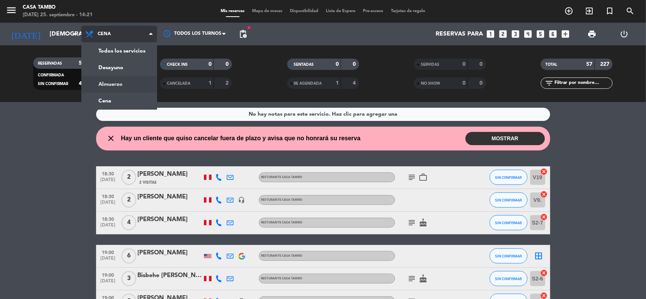
click at [134, 83] on div "menu Casa Tambo [DATE] 25. septiembre - 14:21 Mis reservas Mapa de mesas Dispon…" at bounding box center [323, 51] width 646 height 102
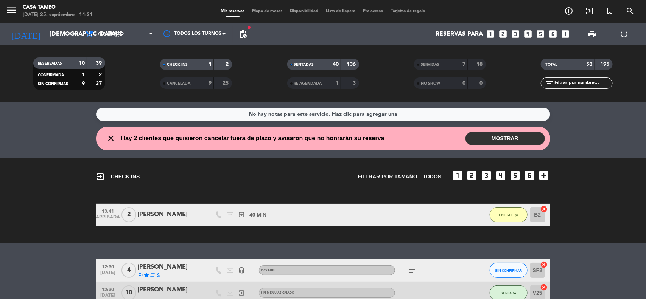
click at [134, 63] on filter-checkbox "CHECK INS 1 2" at bounding box center [195, 64] width 127 height 11
click at [73, 36] on icon "arrow_drop_down" at bounding box center [74, 33] width 9 height 9
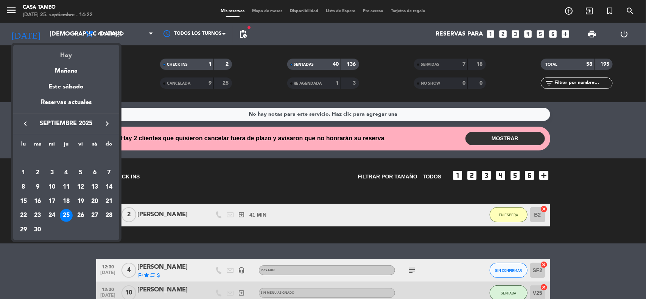
click at [75, 56] on div "Hoy" at bounding box center [66, 53] width 106 height 16
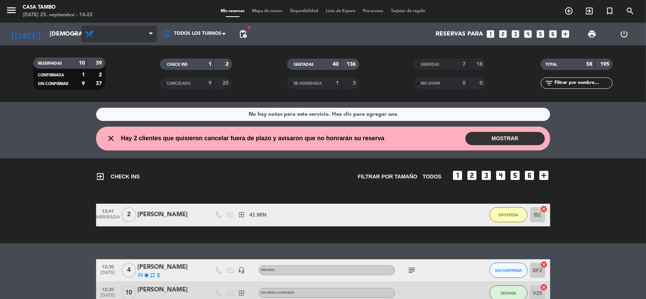
click at [142, 35] on span "Almuerzo" at bounding box center [119, 34] width 76 height 17
click at [132, 76] on div "menu Casa Tambo [DATE] 25. septiembre - 14:22 Mis reservas Mapa de mesas Dispon…" at bounding box center [323, 51] width 646 height 102
click at [77, 32] on icon "arrow_drop_down" at bounding box center [74, 33] width 9 height 9
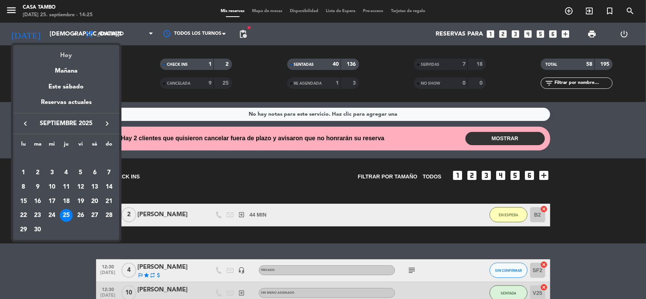
click at [78, 55] on div "Hoy" at bounding box center [66, 53] width 106 height 16
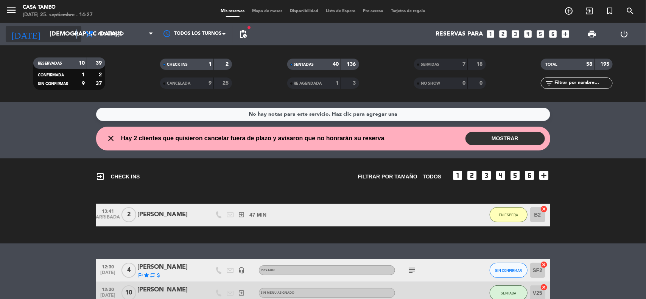
click at [76, 34] on icon "arrow_drop_down" at bounding box center [74, 33] width 9 height 9
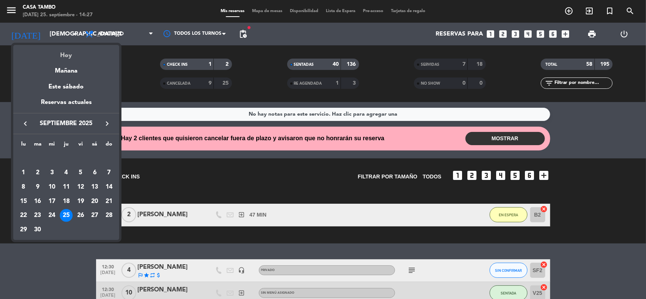
click at [78, 54] on div "Hoy" at bounding box center [66, 53] width 106 height 16
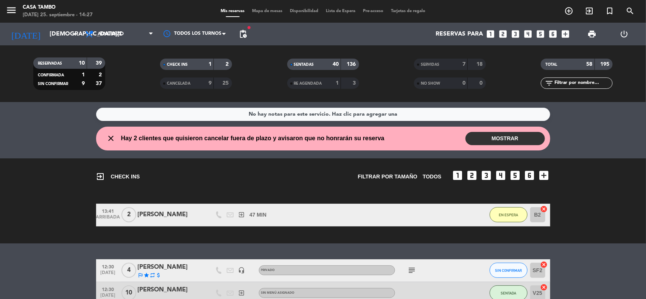
click at [121, 65] on filter-checkbox "RESERVADAS 10 39 CONFIRMADA 1 2 SIN CONFIRMAR 9 37" at bounding box center [69, 73] width 127 height 33
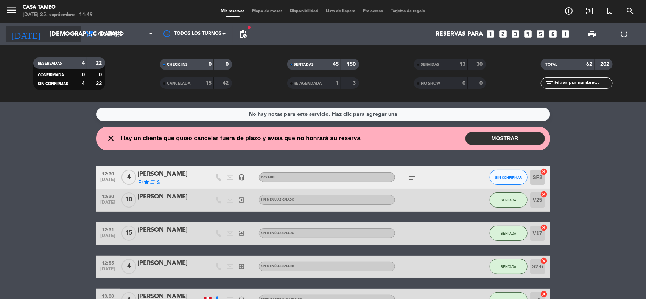
click at [78, 37] on icon "arrow_drop_down" at bounding box center [74, 33] width 9 height 9
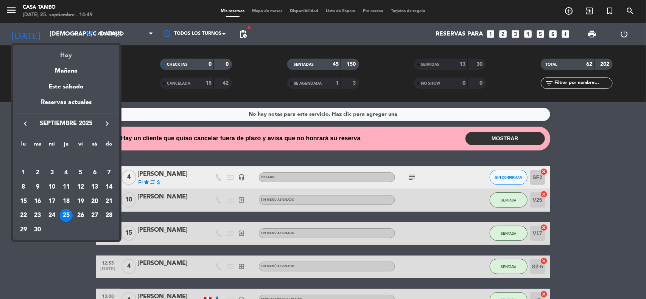
click at [75, 50] on div "Hoy" at bounding box center [66, 53] width 106 height 16
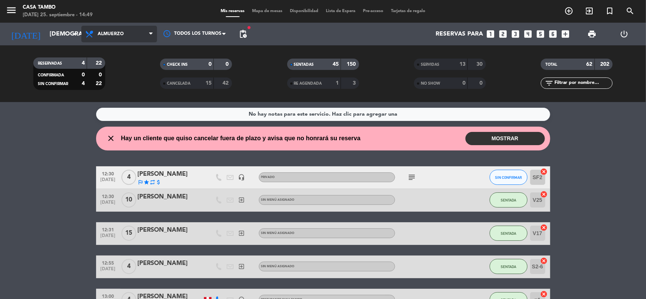
click at [135, 34] on span "Almuerzo" at bounding box center [119, 34] width 76 height 17
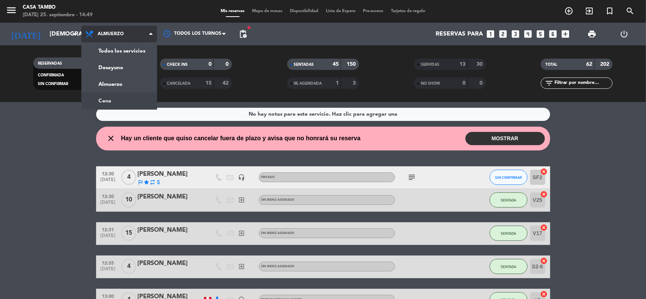
click at [125, 101] on div "menu Casa Tambo [DATE] 25. septiembre - 14:49 Mis reservas Mapa de mesas Dispon…" at bounding box center [323, 51] width 646 height 102
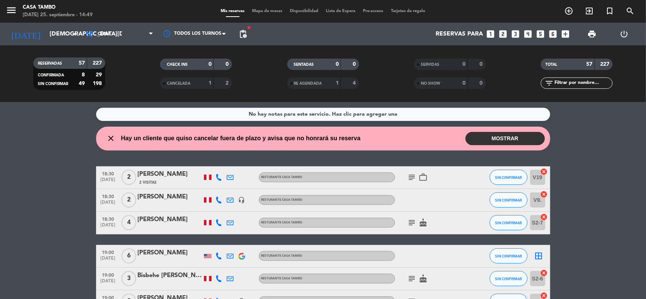
click at [134, 63] on filter-checkbox "CHECK INS 0 0" at bounding box center [195, 64] width 127 height 11
click at [135, 61] on filter-checkbox "CHECK INS 0 0" at bounding box center [195, 64] width 127 height 11
click at [567, 10] on icon "add_circle_outline" at bounding box center [568, 10] width 9 height 9
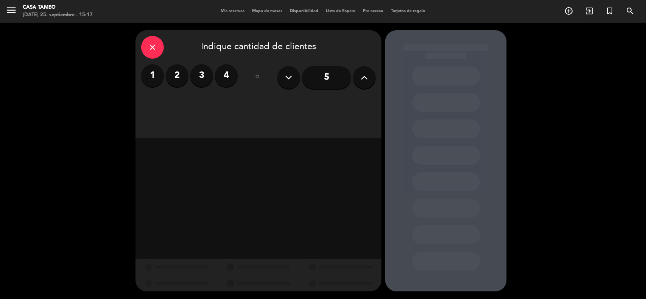
click at [152, 45] on icon "close" at bounding box center [152, 47] width 9 height 9
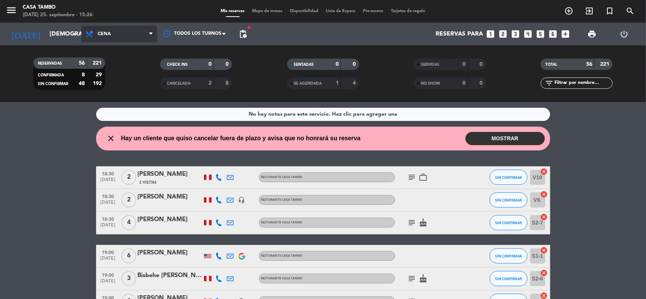
click at [103, 35] on span "Cena" at bounding box center [104, 33] width 13 height 5
click at [115, 89] on div "menu Casa Tambo [DATE] 25. septiembre - 15:26 Mis reservas Mapa de mesas Dispon…" at bounding box center [323, 51] width 646 height 102
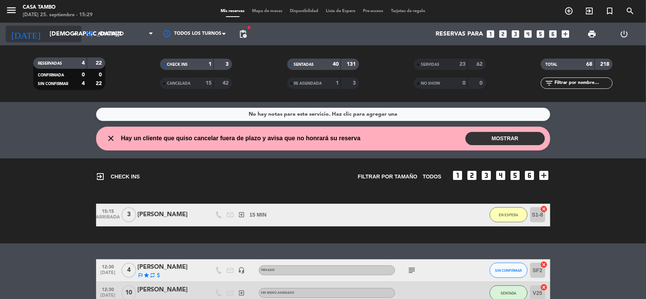
click at [67, 36] on input "[DEMOGRAPHIC_DATA][DATE]" at bounding box center [86, 34] width 80 height 15
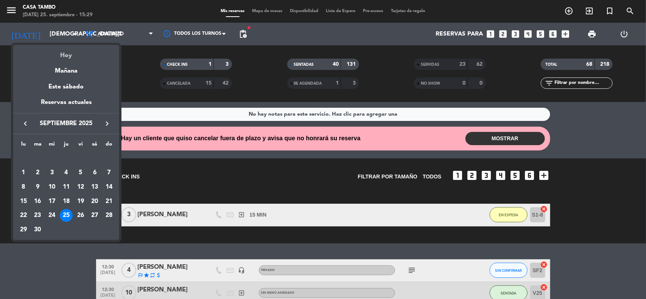
click at [69, 54] on div "Hoy" at bounding box center [66, 53] width 106 height 16
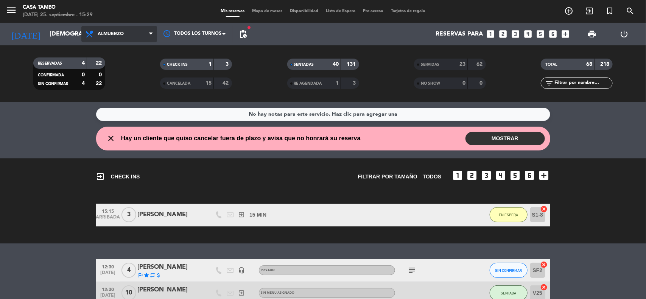
click at [140, 35] on span "Almuerzo" at bounding box center [119, 34] width 76 height 17
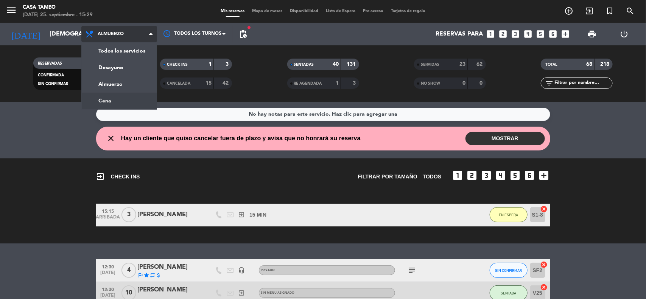
click at [129, 98] on div "menu Casa Tambo [DATE] 25. septiembre - 15:29 Mis reservas Mapa de mesas Dispon…" at bounding box center [323, 51] width 646 height 102
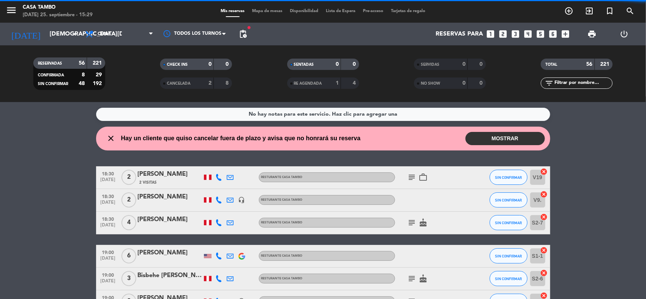
click at [572, 81] on input "text" at bounding box center [582, 83] width 59 height 8
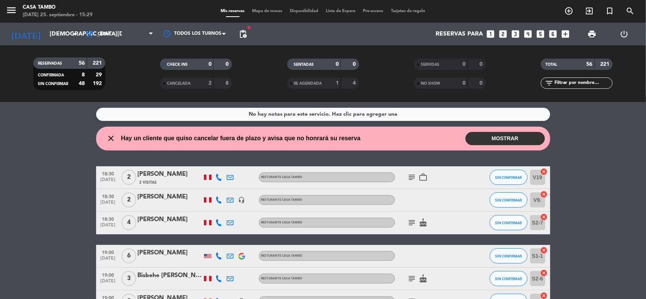
paste input "[PERSON_NAME]"
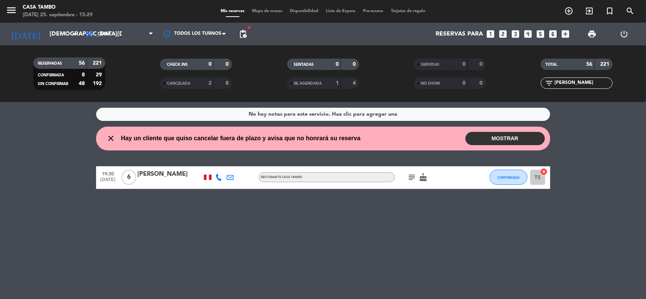
type input "[PERSON_NAME]"
click at [169, 176] on div "[PERSON_NAME]" at bounding box center [170, 174] width 64 height 10
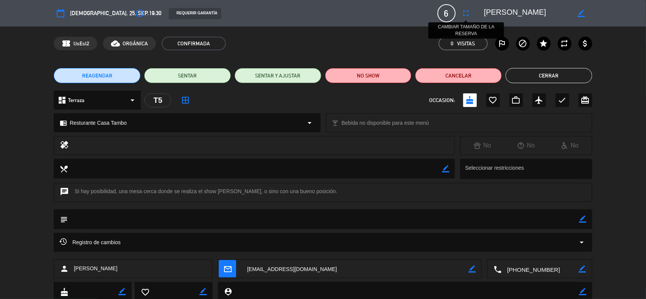
click at [466, 14] on icon "fullscreen" at bounding box center [465, 13] width 9 height 9
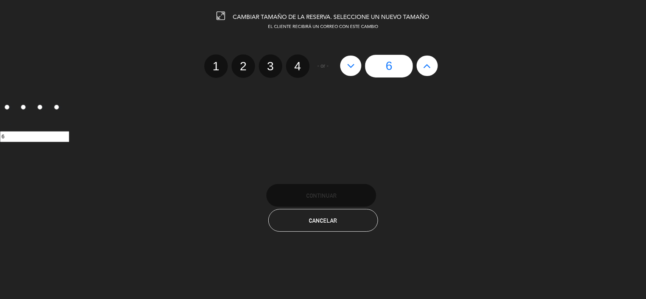
click at [421, 69] on button at bounding box center [426, 66] width 21 height 20
type input "7"
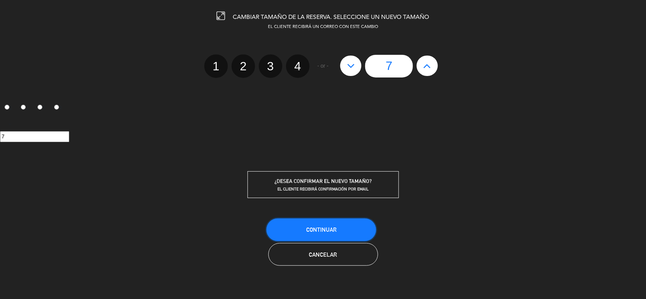
click at [312, 231] on span "Continuar" at bounding box center [321, 230] width 30 height 6
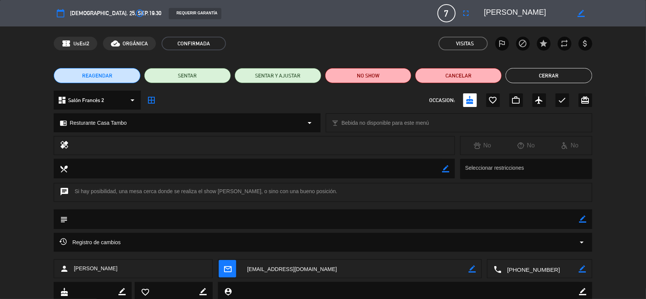
click at [564, 70] on button "Cerrar" at bounding box center [548, 75] width 87 height 15
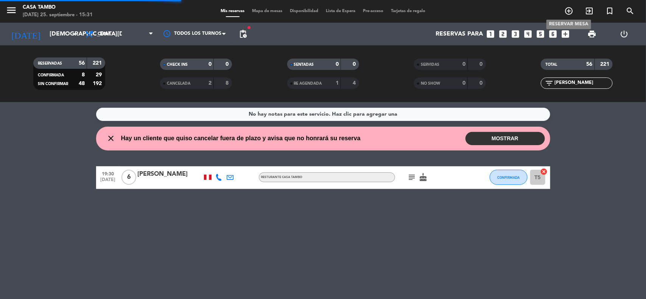
click at [567, 12] on icon "add_circle_outline" at bounding box center [568, 10] width 9 height 9
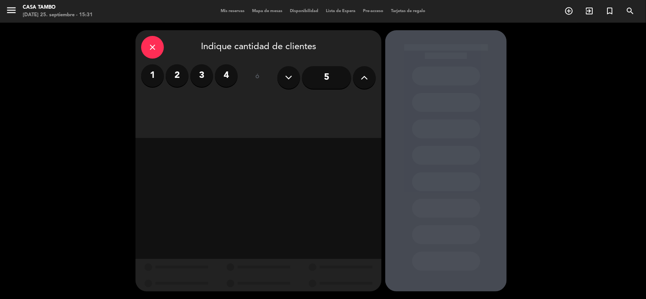
click at [229, 73] on label "4" at bounding box center [226, 75] width 23 height 23
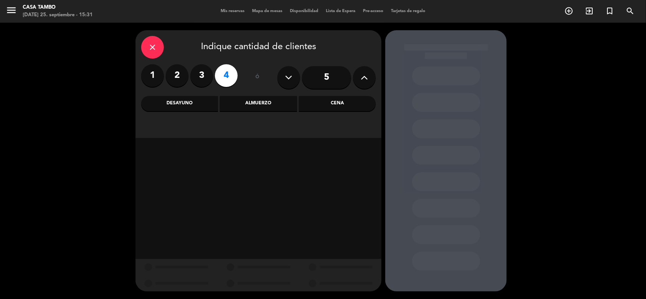
click at [271, 100] on div "Almuerzo" at bounding box center [258, 103] width 77 height 15
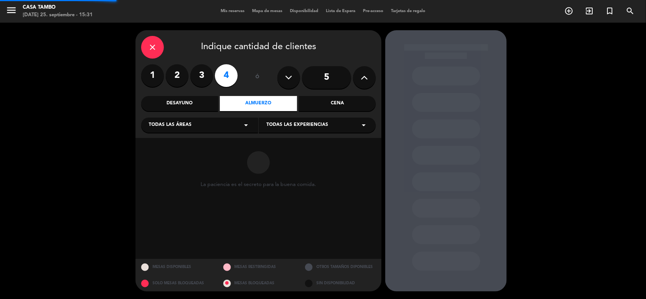
click at [307, 138] on div "La paciencia es el secreto para la buena comida." at bounding box center [258, 198] width 246 height 121
click at [312, 129] on span "Todas las experiencias" at bounding box center [297, 125] width 62 height 8
click at [306, 146] on div "Casa Tambo Restaurant" at bounding box center [317, 144] width 102 height 8
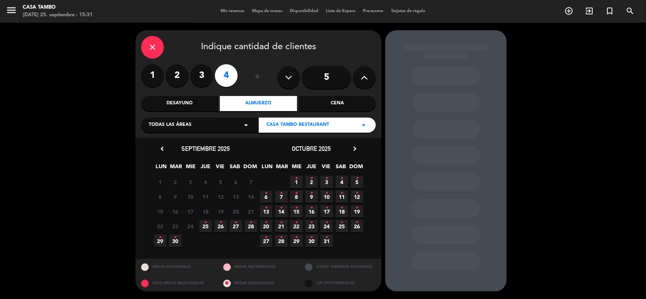
click at [233, 229] on span "27 •" at bounding box center [236, 226] width 12 height 12
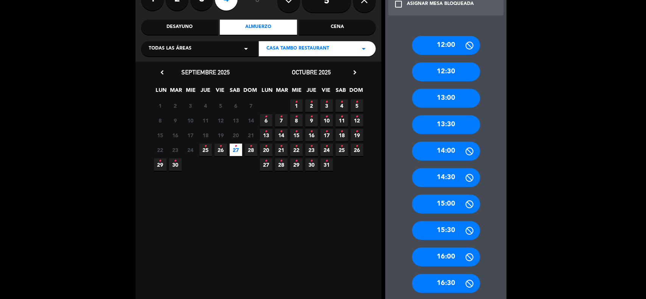
scroll to position [95, 0]
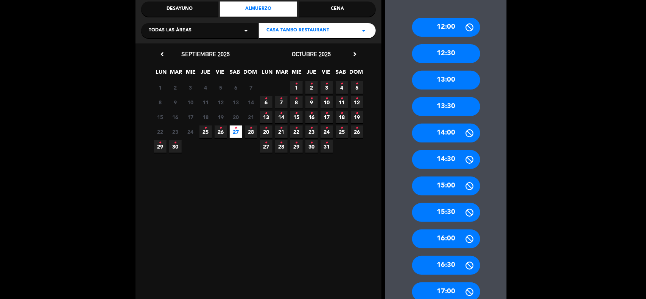
click at [429, 239] on div "16:00" at bounding box center [446, 239] width 68 height 19
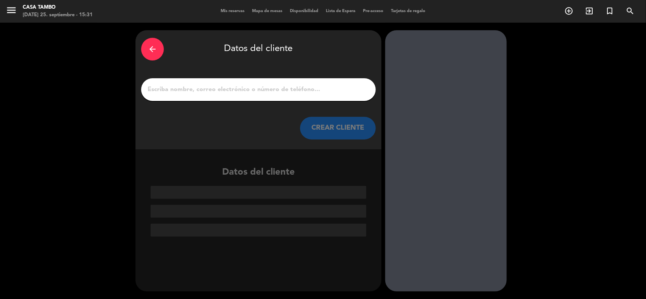
click at [286, 85] on input "1" at bounding box center [258, 89] width 223 height 11
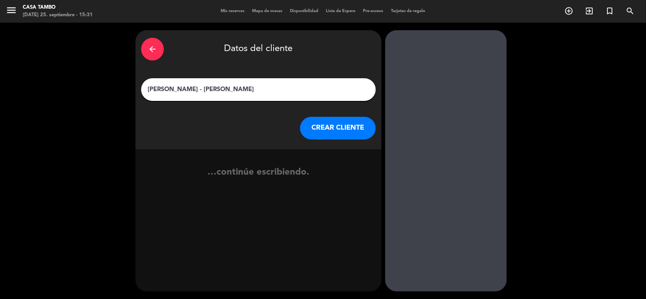
type input "[PERSON_NAME] - [PERSON_NAME]"
click at [310, 132] on button "CREAR CLIENTE" at bounding box center [338, 128] width 76 height 23
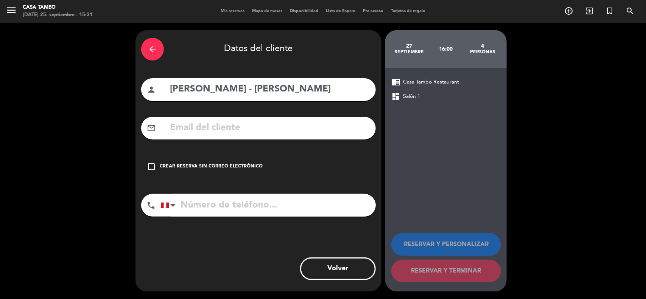
click at [244, 165] on div "Crear reserva sin correo electrónico" at bounding box center [211, 167] width 103 height 8
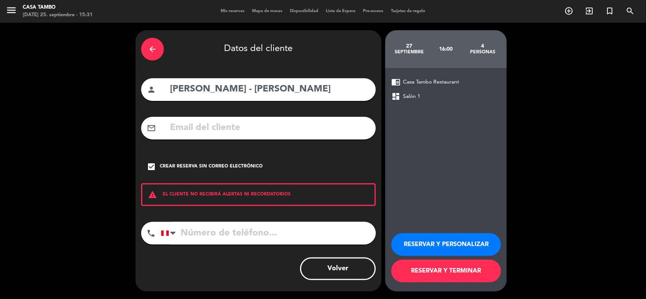
click at [425, 239] on button "RESERVAR Y PERSONALIZAR" at bounding box center [446, 244] width 110 height 23
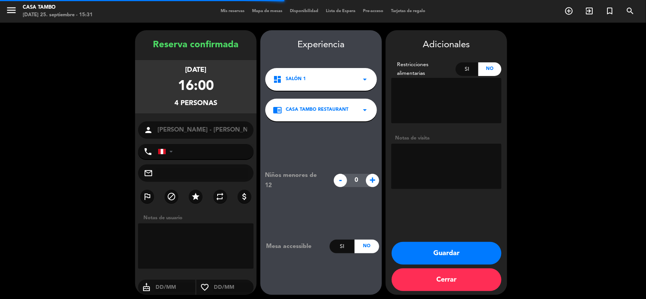
scroll to position [3, 0]
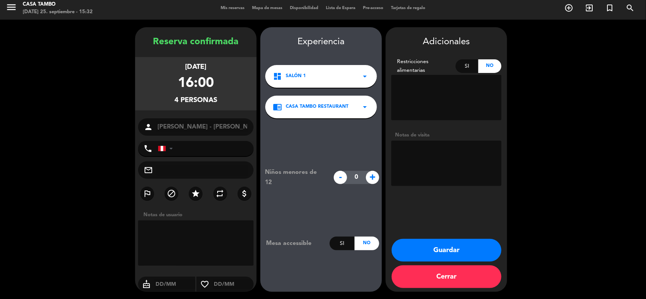
click at [449, 170] on textarea at bounding box center [446, 163] width 110 height 45
type textarea "RESERVA DEL [PERSON_NAME]"
click at [200, 193] on icon "star" at bounding box center [195, 193] width 9 height 9
click at [416, 246] on button "Guardar" at bounding box center [446, 250] width 110 height 23
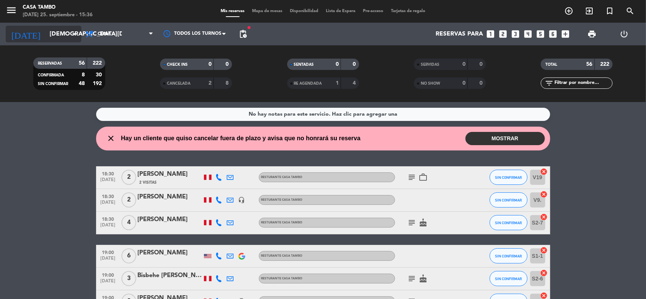
click at [78, 32] on icon "arrow_drop_down" at bounding box center [74, 33] width 9 height 9
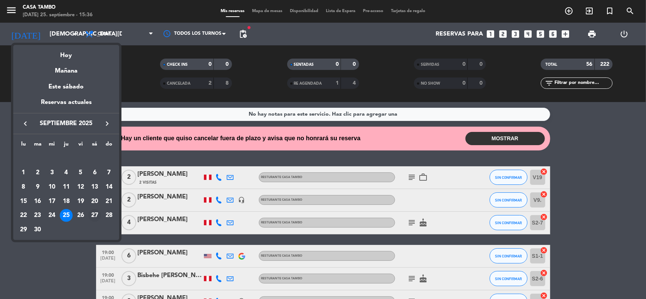
click at [93, 214] on div "27" at bounding box center [94, 215] width 13 height 13
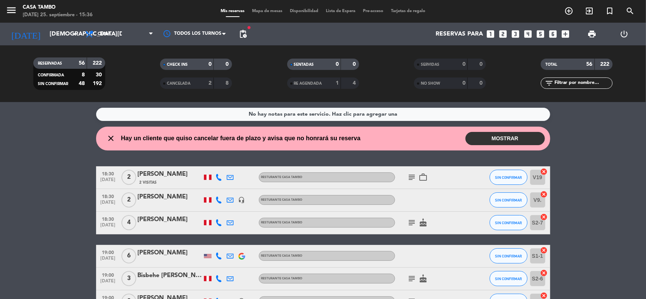
type input "[DATE]"
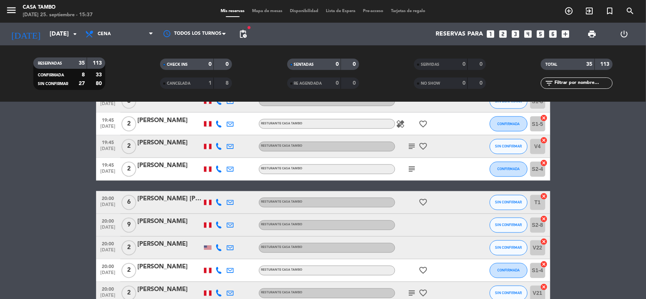
scroll to position [392, 0]
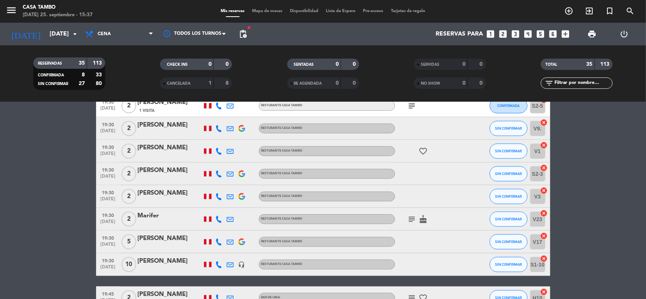
click at [177, 237] on div "[PERSON_NAME]" at bounding box center [170, 239] width 64 height 10
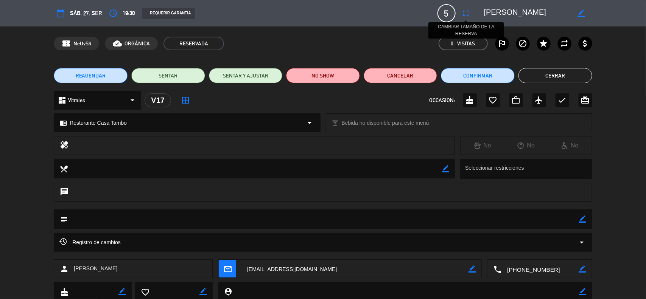
click at [464, 11] on icon "fullscreen" at bounding box center [465, 13] width 9 height 9
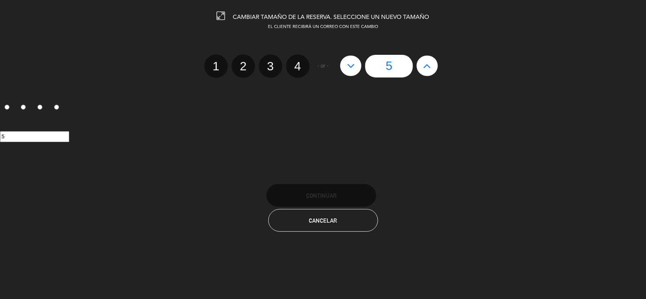
click at [427, 66] on icon at bounding box center [427, 66] width 8 height 12
type input "6"
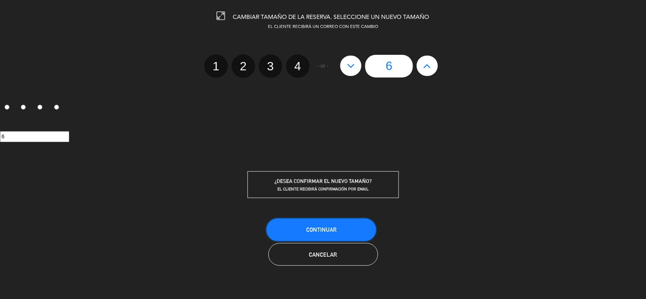
click at [342, 222] on button "Continuar" at bounding box center [321, 230] width 110 height 23
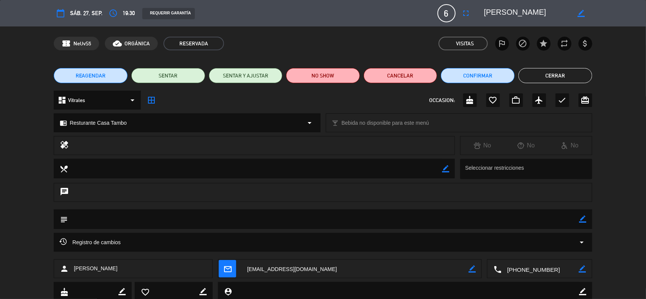
drag, startPoint x: 534, startPoint y: 11, endPoint x: 481, endPoint y: 9, distance: 52.6
click at [481, 9] on div "border_color" at bounding box center [534, 13] width 113 height 14
click at [532, 76] on button "Cerrar" at bounding box center [555, 75] width 74 height 15
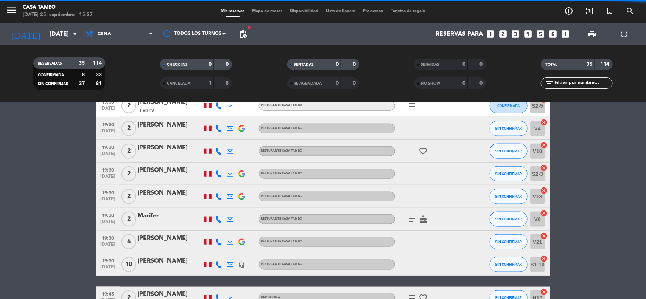
click at [70, 163] on bookings-row "18:00 [DATE] 2 [PERSON_NAME] 1 Visita Resturante Casa Tambo SIN CONFIRMAR V7 ca…" at bounding box center [323, 168] width 646 height 847
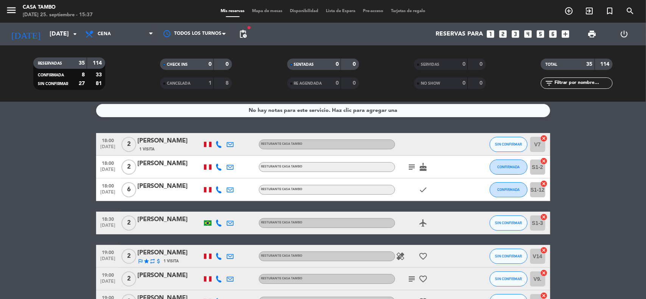
scroll to position [0, 0]
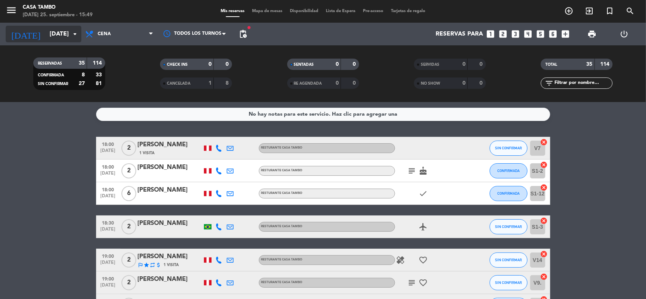
click at [72, 35] on icon "arrow_drop_down" at bounding box center [74, 33] width 9 height 9
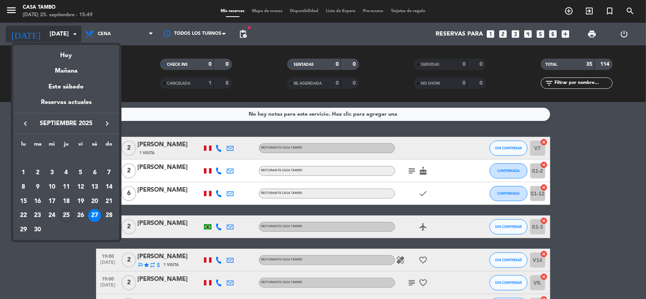
click at [73, 57] on div "Hoy" at bounding box center [66, 53] width 106 height 16
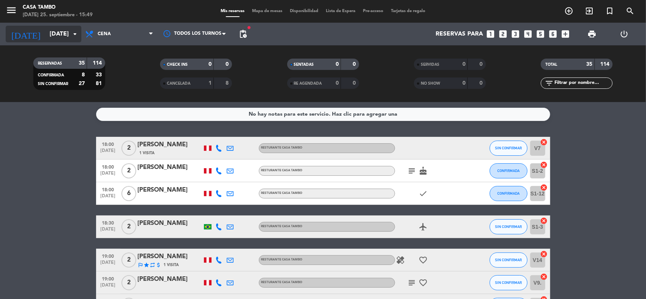
type input "[DEMOGRAPHIC_DATA][DATE]"
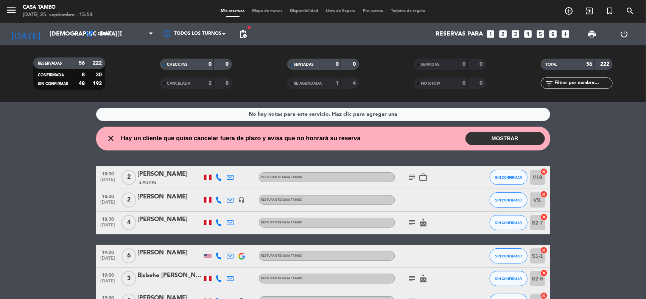
click at [612, 83] on div "filter_list" at bounding box center [576, 83] width 72 height 11
click at [607, 82] on input "text" at bounding box center [582, 83] width 59 height 8
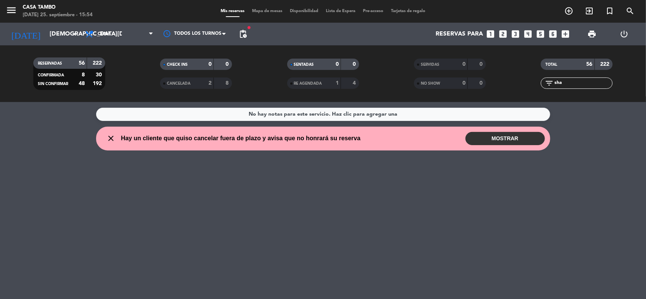
type input "shar"
drag, startPoint x: 585, startPoint y: 86, endPoint x: 442, endPoint y: 64, distance: 144.6
click at [442, 64] on div "RESERVADAS 56 222 CONFIRMADA 8 30 SIN CONFIRMAR 48 192 CHECK INS 0 0 CANCELADA …" at bounding box center [323, 74] width 646 height 42
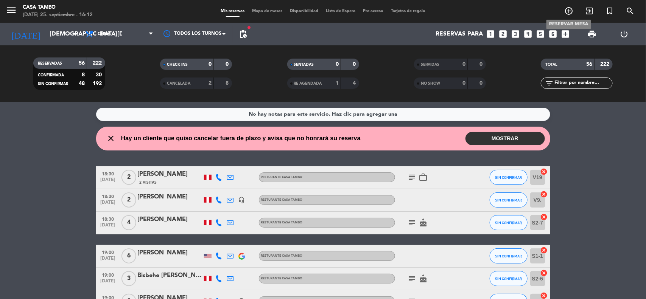
click at [568, 10] on icon "add_circle_outline" at bounding box center [568, 10] width 9 height 9
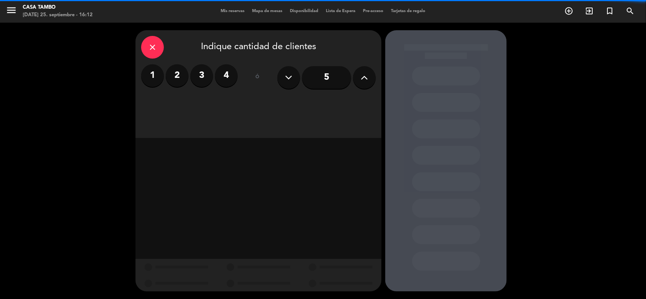
click at [372, 81] on button at bounding box center [364, 77] width 23 height 23
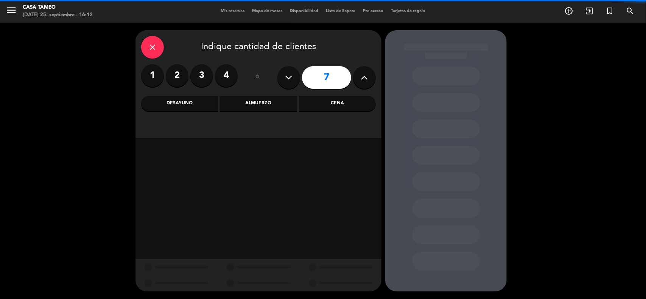
click at [372, 81] on button at bounding box center [364, 77] width 23 height 23
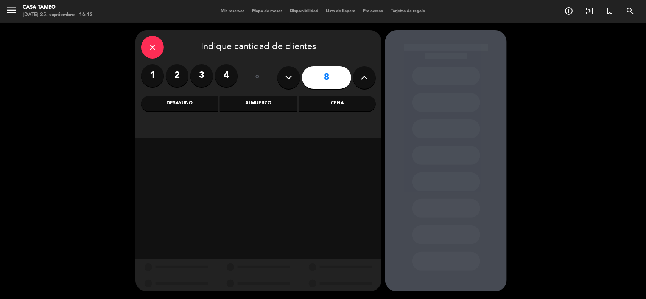
click at [372, 81] on button at bounding box center [364, 77] width 23 height 23
type input "10"
click at [283, 100] on div "Almuerzo" at bounding box center [258, 103] width 77 height 15
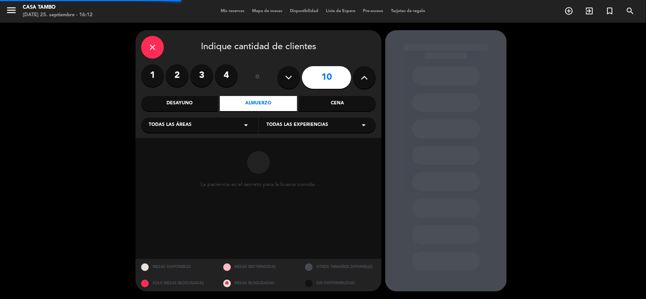
click at [293, 127] on span "Todas las experiencias" at bounding box center [297, 125] width 62 height 8
click at [296, 144] on div "Casa Tambo Restaurant" at bounding box center [317, 144] width 102 height 8
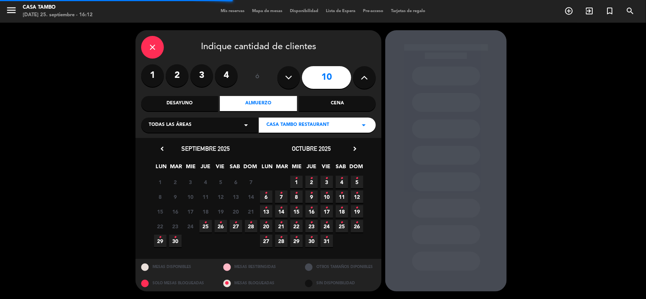
click at [321, 104] on div "Cena" at bounding box center [337, 103] width 77 height 15
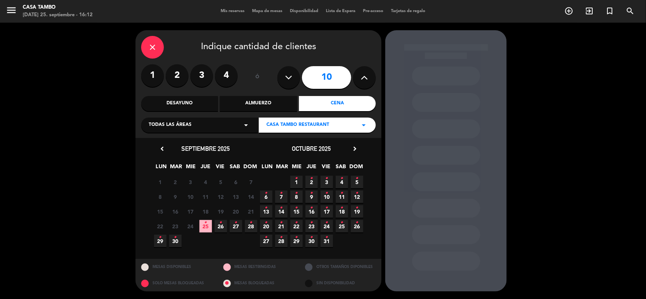
click at [235, 227] on icon "•" at bounding box center [235, 223] width 3 height 12
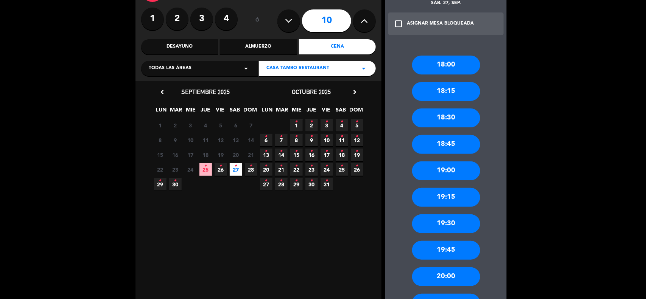
scroll to position [95, 0]
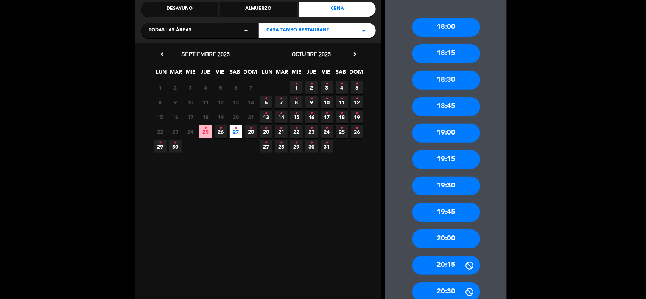
click at [448, 241] on div "20:00" at bounding box center [446, 239] width 68 height 19
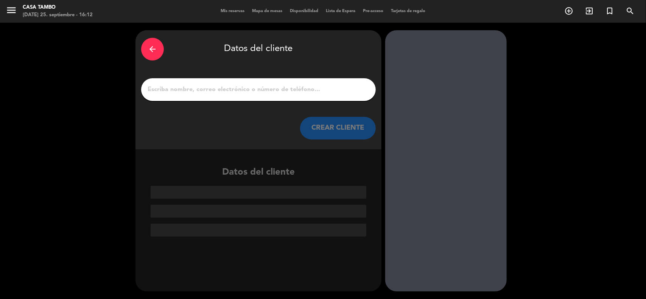
scroll to position [0, 0]
click at [258, 90] on input "1" at bounding box center [258, 89] width 223 height 11
paste input "[PERSON_NAME][DEMOGRAPHIC_DATA]"
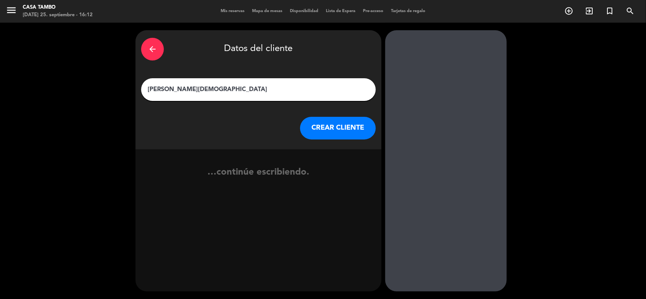
type input "[PERSON_NAME][DEMOGRAPHIC_DATA]"
click at [318, 122] on button "CREAR CLIENTE" at bounding box center [338, 128] width 76 height 23
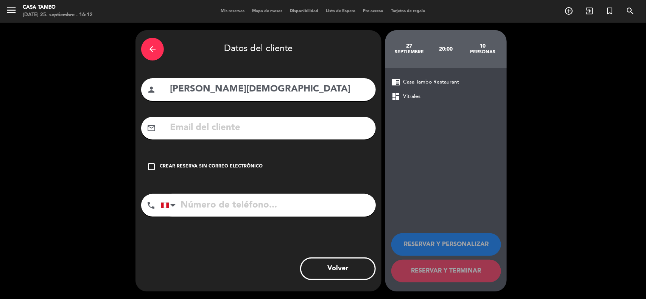
click at [233, 212] on input "tel" at bounding box center [268, 205] width 215 height 23
paste input "[PHONE_NUMBER]"
type input "[PHONE_NUMBER]"
click at [275, 134] on input "text" at bounding box center [269, 128] width 201 height 16
paste input "[EMAIL_ADDRESS][DOMAIN_NAME]"
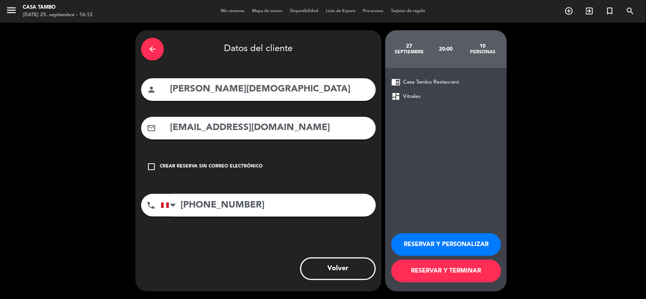
type input "[EMAIL_ADDRESS][DOMAIN_NAME]"
click at [431, 242] on button "RESERVAR Y PERSONALIZAR" at bounding box center [446, 244] width 110 height 23
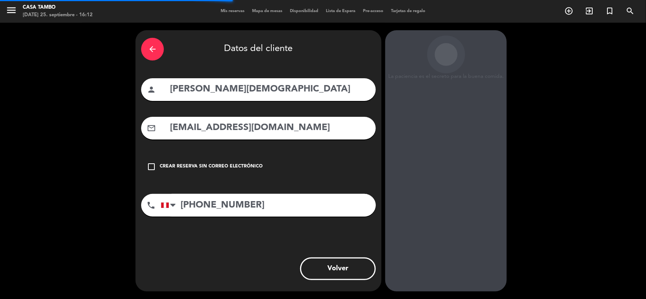
scroll to position [3, 0]
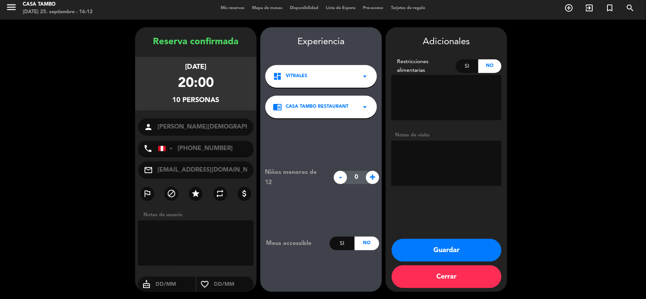
drag, startPoint x: 488, startPoint y: 258, endPoint x: 304, endPoint y: 138, distance: 219.0
click at [487, 257] on button "Guardar" at bounding box center [446, 250] width 110 height 23
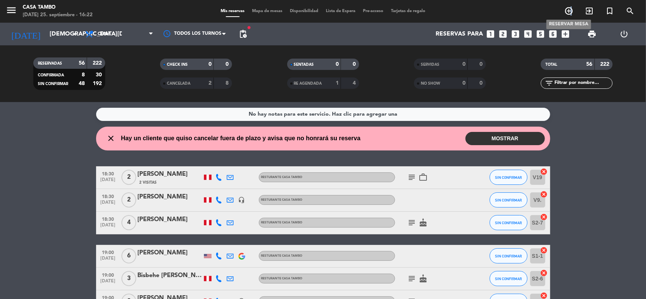
click at [570, 10] on icon "add_circle_outline" at bounding box center [568, 10] width 9 height 9
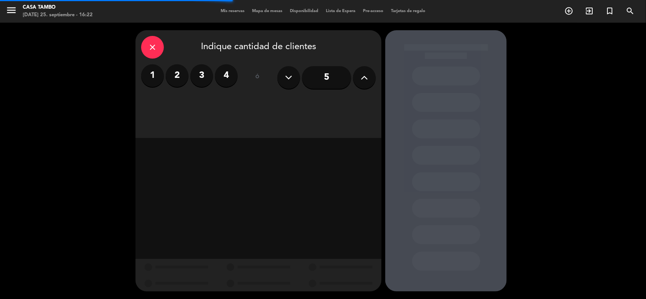
drag, startPoint x: 193, startPoint y: 69, endPoint x: 143, endPoint y: 3, distance: 83.4
click at [194, 69] on label "3" at bounding box center [201, 75] width 23 height 23
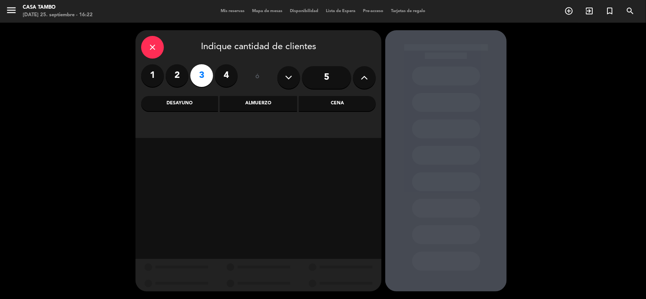
click at [279, 107] on div "Almuerzo" at bounding box center [258, 103] width 77 height 15
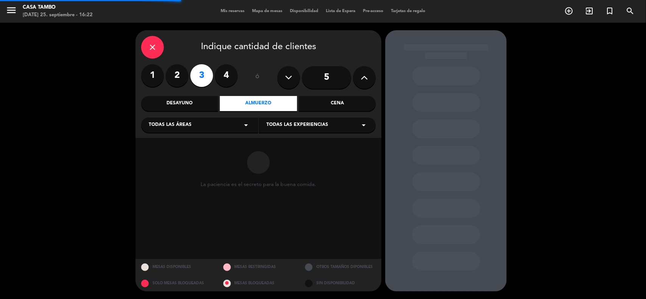
click at [304, 130] on div "Todas las experiencias arrow_drop_down" at bounding box center [317, 125] width 117 height 15
click at [303, 143] on div "Casa Tambo Restaurant" at bounding box center [317, 144] width 102 height 8
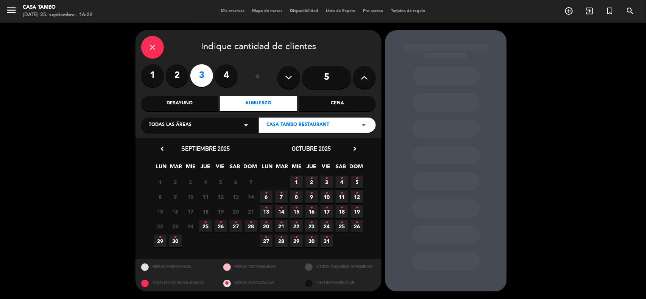
click at [230, 227] on span "27 •" at bounding box center [236, 226] width 12 height 12
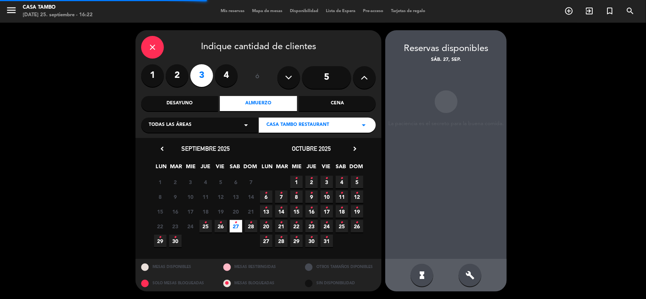
drag, startPoint x: 251, startPoint y: 224, endPoint x: 179, endPoint y: 53, distance: 185.7
click at [251, 224] on icon "•" at bounding box center [251, 223] width 3 height 12
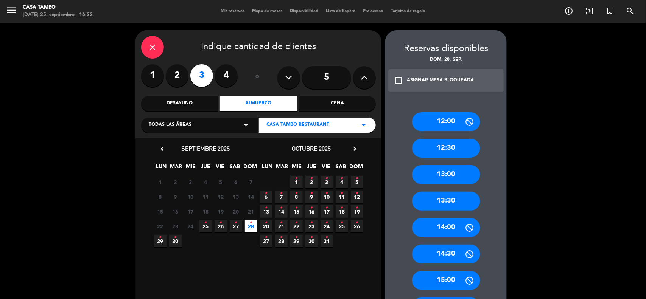
drag, startPoint x: 452, startPoint y: 178, endPoint x: 442, endPoint y: 169, distance: 13.4
click at [450, 176] on div "13:00" at bounding box center [446, 174] width 68 height 19
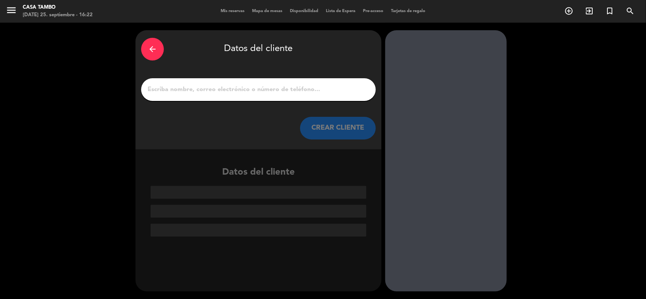
drag, startPoint x: 296, startPoint y: 95, endPoint x: 286, endPoint y: 85, distance: 13.4
click at [294, 93] on input "1" at bounding box center [258, 89] width 223 height 11
paste input "[PERSON_NAME]"
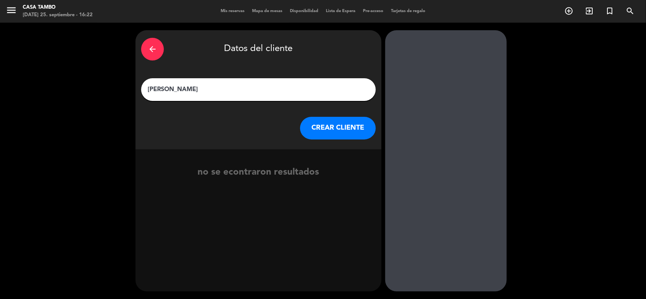
type input "[PERSON_NAME]"
click at [338, 126] on button "CREAR CLIENTE" at bounding box center [338, 128] width 76 height 23
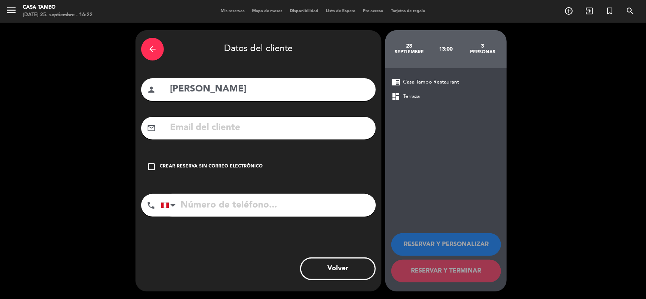
drag, startPoint x: 213, startPoint y: 203, endPoint x: 163, endPoint y: 73, distance: 139.3
click at [211, 201] on input "tel" at bounding box center [268, 205] width 215 height 23
paste input "998341218"
type input "998341218"
click at [297, 126] on input "text" at bounding box center [269, 128] width 201 height 16
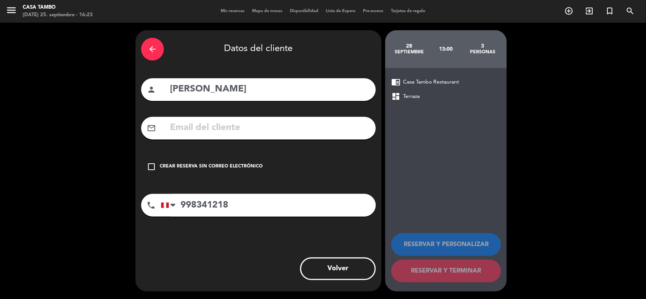
paste input "[EMAIL_ADDRESS][DOMAIN_NAME]"
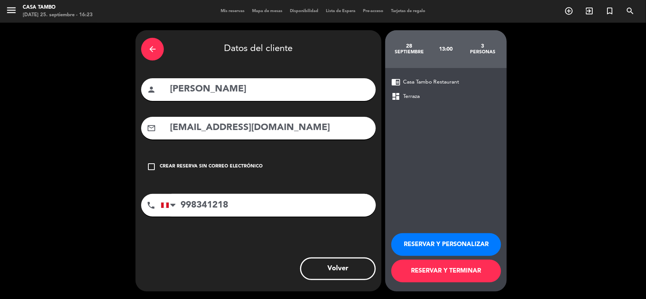
type input "[EMAIL_ADDRESS][DOMAIN_NAME]"
click at [421, 238] on button "RESERVAR Y PERSONALIZAR" at bounding box center [446, 244] width 110 height 23
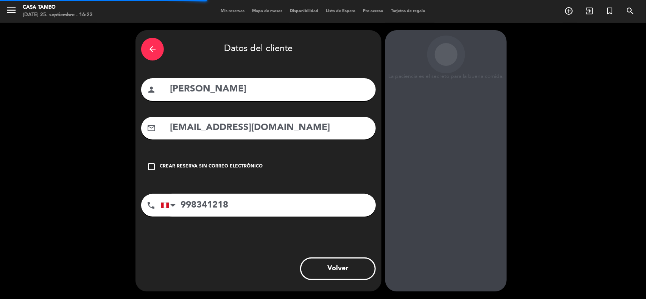
scroll to position [3, 0]
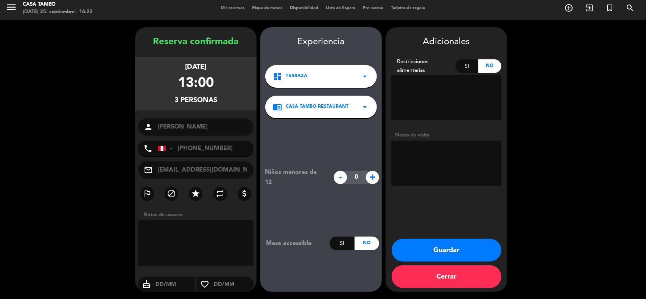
click at [404, 242] on button "Guardar" at bounding box center [446, 250] width 110 height 23
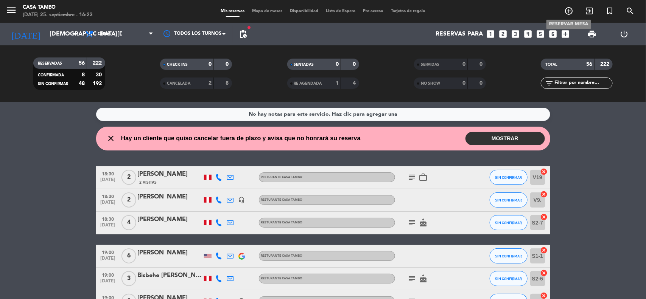
click at [570, 8] on icon "add_circle_outline" at bounding box center [568, 10] width 9 height 9
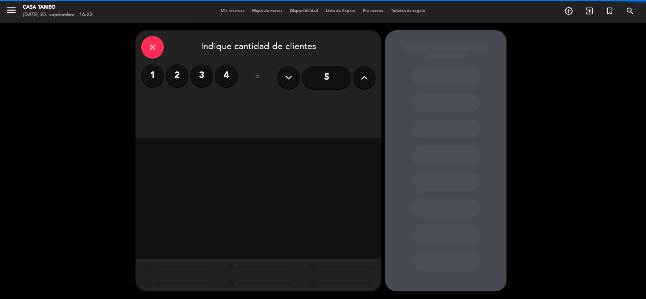
click at [203, 77] on label "3" at bounding box center [201, 75] width 23 height 23
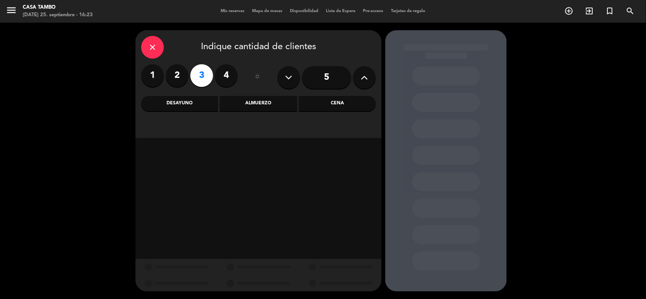
drag, startPoint x: 318, startPoint y: 103, endPoint x: 239, endPoint y: 143, distance: 89.1
click at [317, 104] on div "Cena" at bounding box center [337, 103] width 77 height 15
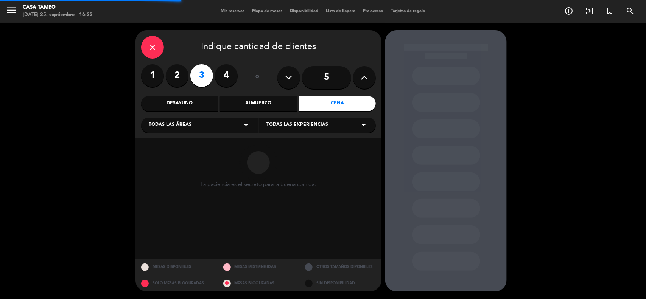
click at [210, 126] on div "Todas las áreas arrow_drop_down" at bounding box center [199, 125] width 117 height 15
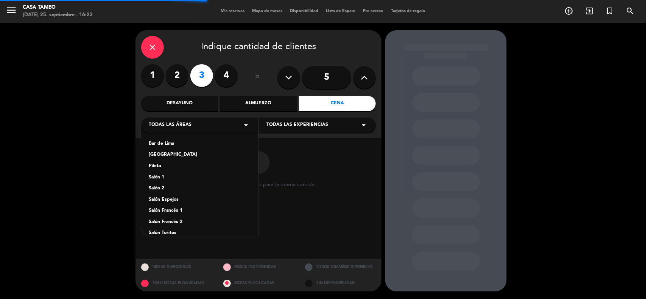
drag, startPoint x: 172, startPoint y: 138, endPoint x: 178, endPoint y: 138, distance: 5.7
click at [174, 138] on div "Bar de [GEOGRAPHIC_DATA] Mercado Pileta Salón 1 Salón 2 Salón Espejos Salón Fra…" at bounding box center [199, 179] width 117 height 113
click at [178, 140] on div "Bar de Lima" at bounding box center [200, 144] width 102 height 8
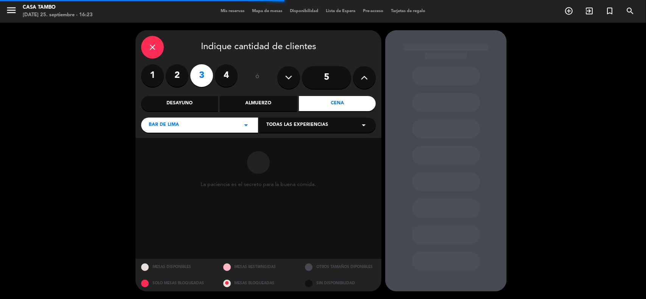
drag, startPoint x: 325, startPoint y: 125, endPoint x: 309, endPoint y: 129, distance: 16.3
click at [320, 126] on span "Todas las experiencias" at bounding box center [297, 125] width 62 height 8
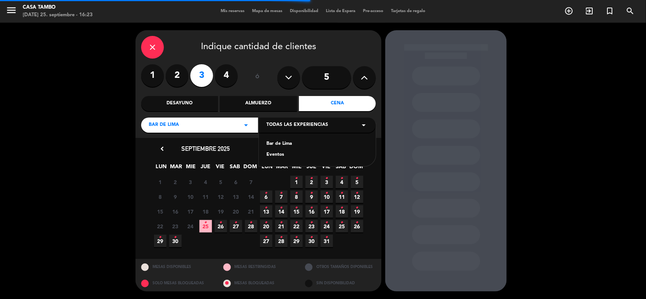
click at [281, 139] on div "Bar de Lima Eventos" at bounding box center [317, 144] width 117 height 43
click at [274, 143] on div "Bar de Lima" at bounding box center [317, 144] width 102 height 8
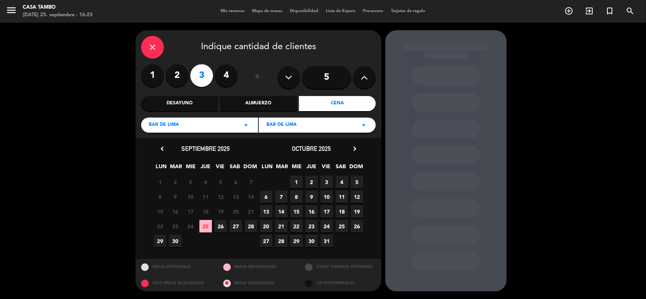
click at [176, 236] on span "30" at bounding box center [175, 241] width 12 height 12
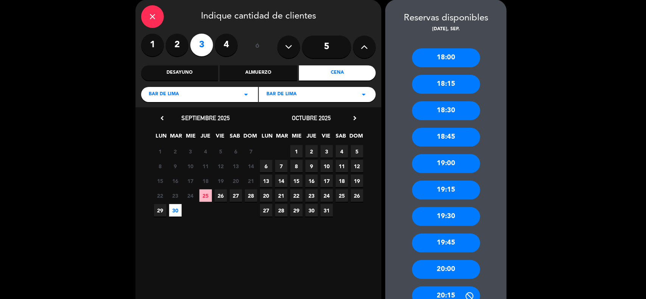
scroll to position [47, 0]
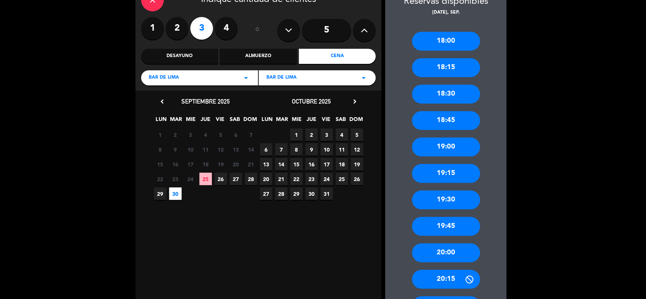
drag, startPoint x: 456, startPoint y: 259, endPoint x: 453, endPoint y: 255, distance: 5.1
click at [455, 258] on div "20:00" at bounding box center [446, 253] width 68 height 19
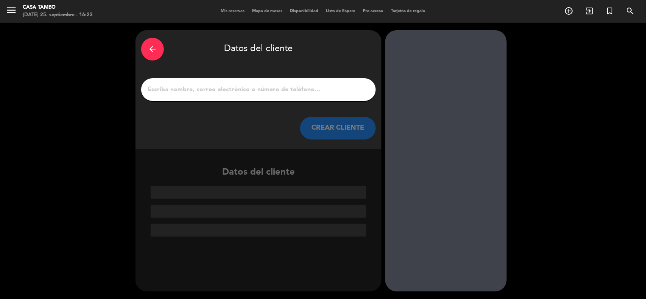
scroll to position [0, 0]
click at [283, 86] on input "1" at bounding box center [258, 89] width 223 height 11
paste input "[PERSON_NAME]"
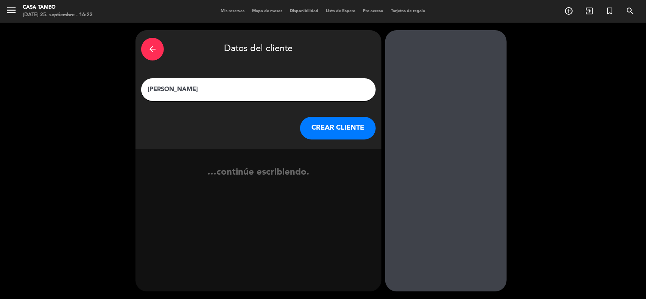
type input "[PERSON_NAME]"
click at [315, 131] on button "CREAR CLIENTE" at bounding box center [338, 128] width 76 height 23
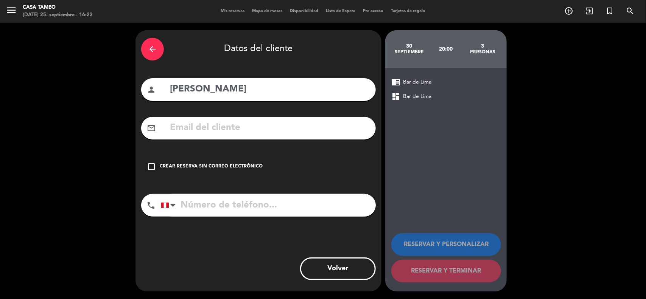
click at [214, 165] on div "Crear reserva sin correo electrónico" at bounding box center [211, 167] width 103 height 8
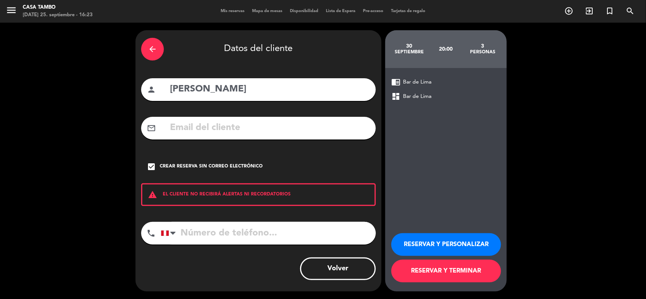
click at [293, 238] on input "tel" at bounding box center [268, 233] width 215 height 23
paste input "954 716 133"
click at [219, 231] on input "954 716 133" at bounding box center [268, 233] width 215 height 23
click at [200, 233] on input "954 716133" at bounding box center [268, 233] width 215 height 23
type input "954716133"
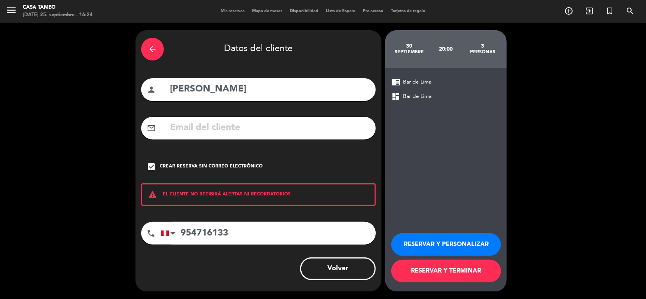
click at [467, 241] on button "RESERVAR Y PERSONALIZAR" at bounding box center [446, 244] width 110 height 23
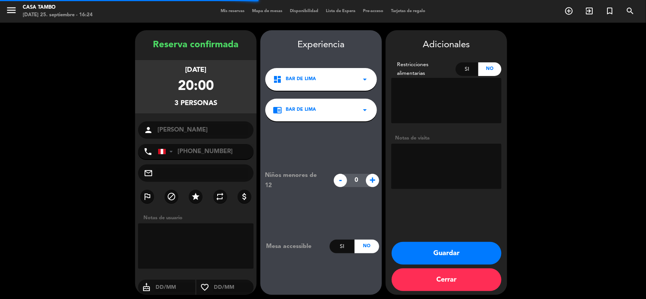
scroll to position [3, 0]
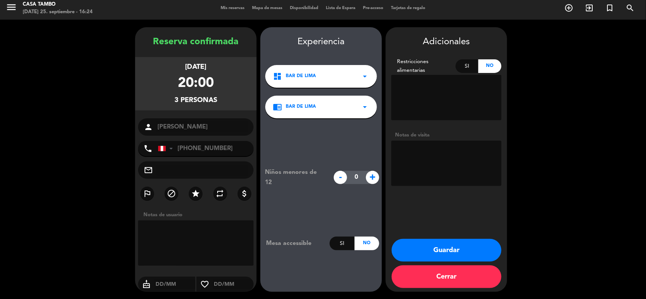
click at [416, 242] on button "Guardar" at bounding box center [446, 250] width 110 height 23
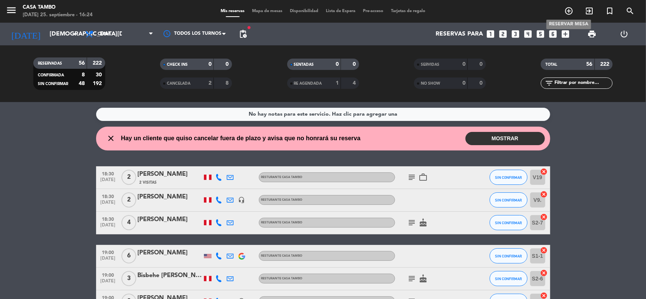
click at [569, 11] on icon "add_circle_outline" at bounding box center [568, 10] width 9 height 9
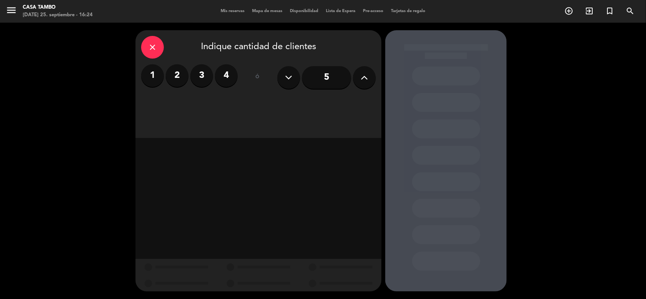
click at [368, 76] on icon at bounding box center [364, 77] width 7 height 11
drag, startPoint x: 368, startPoint y: 76, endPoint x: 349, endPoint y: 85, distance: 21.0
click at [366, 77] on icon at bounding box center [364, 77] width 7 height 11
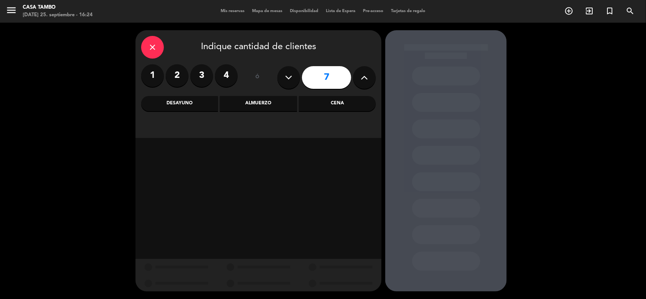
click at [286, 102] on div "Almuerzo" at bounding box center [258, 103] width 77 height 15
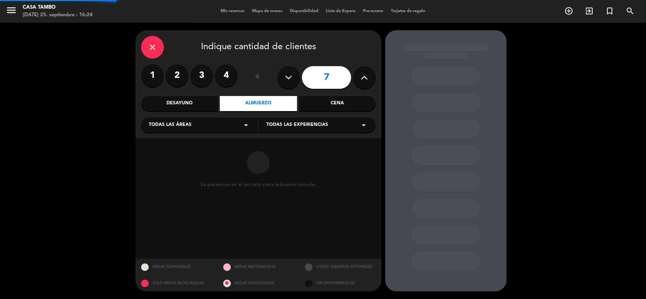
click at [294, 126] on span "Todas las experiencias" at bounding box center [297, 125] width 62 height 8
click at [289, 142] on div "Casa Tambo Restaurant" at bounding box center [317, 144] width 102 height 8
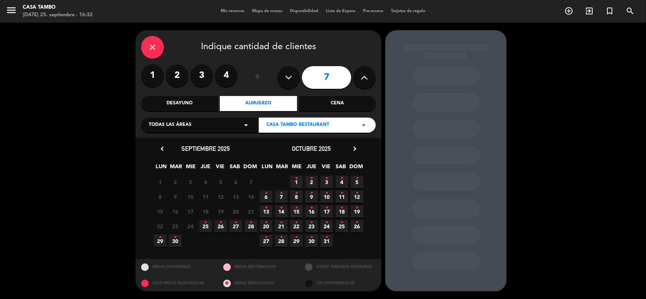
click at [146, 44] on div "close" at bounding box center [152, 47] width 23 height 23
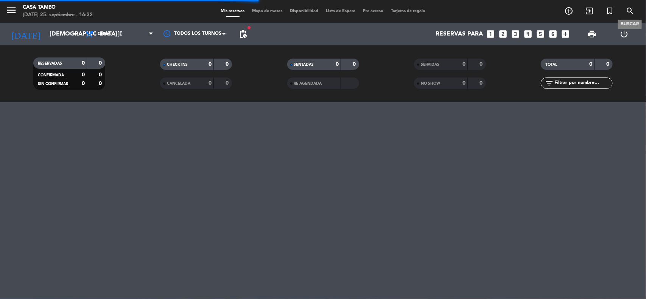
click at [631, 9] on icon "search" at bounding box center [629, 10] width 9 height 9
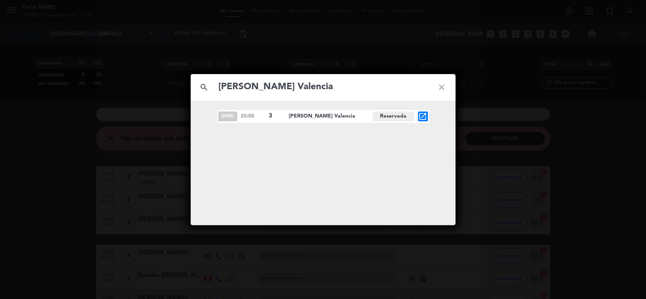
type input "[PERSON_NAME] Valencia"
click at [423, 116] on icon "open_in_new" at bounding box center [422, 116] width 9 height 9
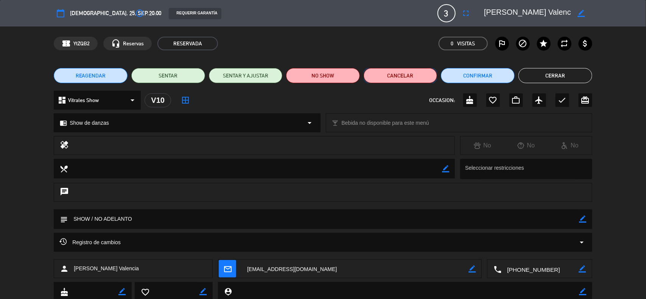
click at [387, 77] on button "Cancelar" at bounding box center [400, 75] width 74 height 15
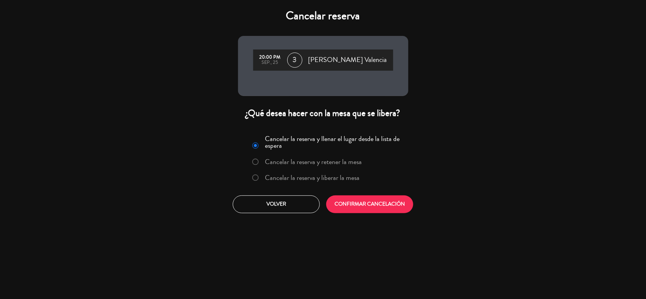
click at [343, 180] on label "Cancelar la reserva y liberar la mesa" at bounding box center [312, 177] width 95 height 7
click at [352, 209] on button "CONFIRMAR CANCELACIÓN" at bounding box center [369, 205] width 87 height 18
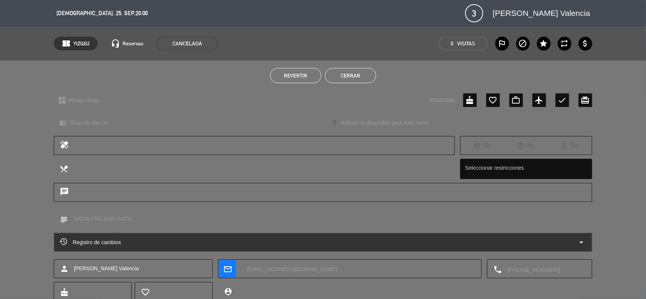
click at [362, 75] on button "Cerrar" at bounding box center [350, 75] width 51 height 15
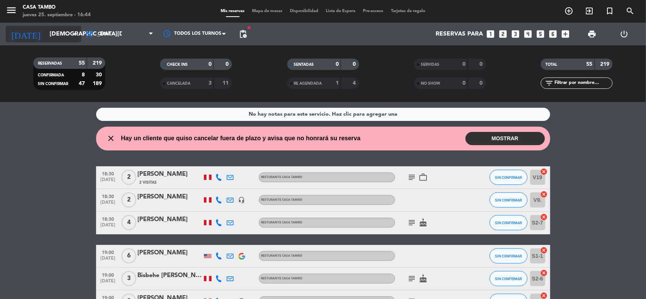
click at [67, 36] on input "[DEMOGRAPHIC_DATA][DATE]" at bounding box center [86, 34] width 80 height 15
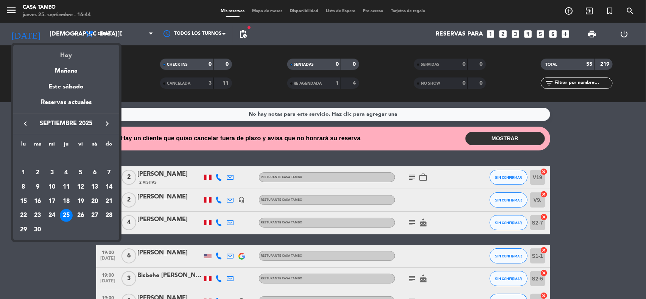
click at [74, 61] on div "Hoy" at bounding box center [66, 53] width 106 height 16
